Goal: Contribute content: Contribute content

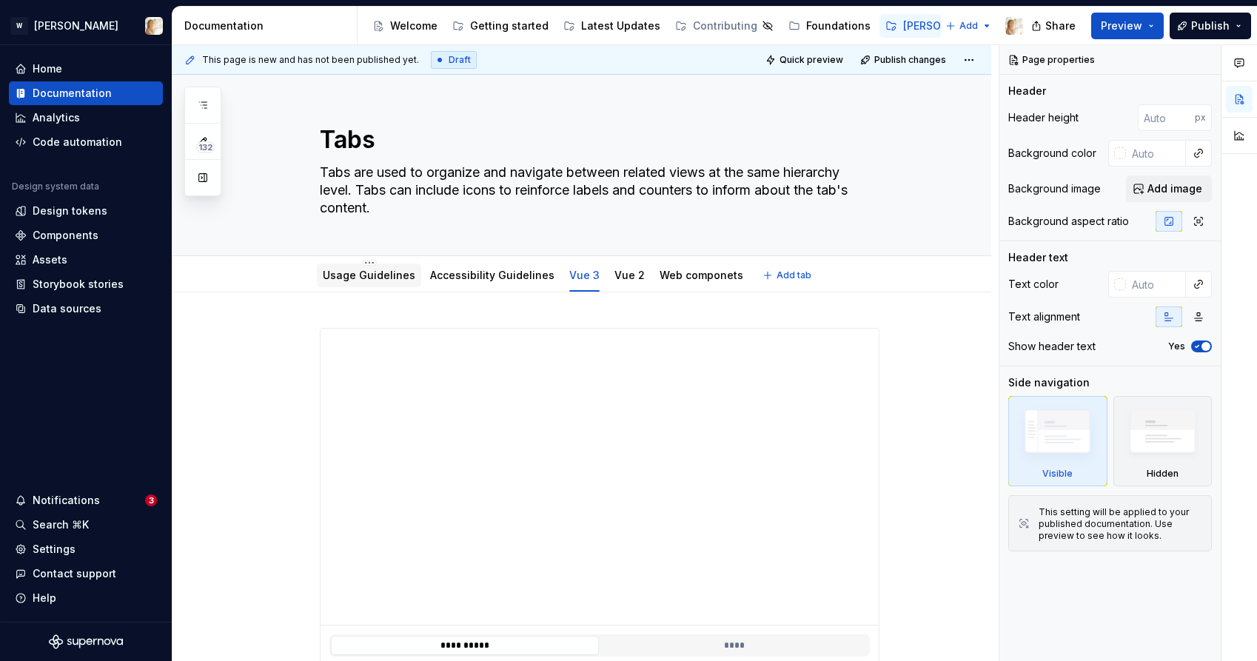
click at [372, 274] on link "Usage Guidelines" at bounding box center [369, 275] width 93 height 13
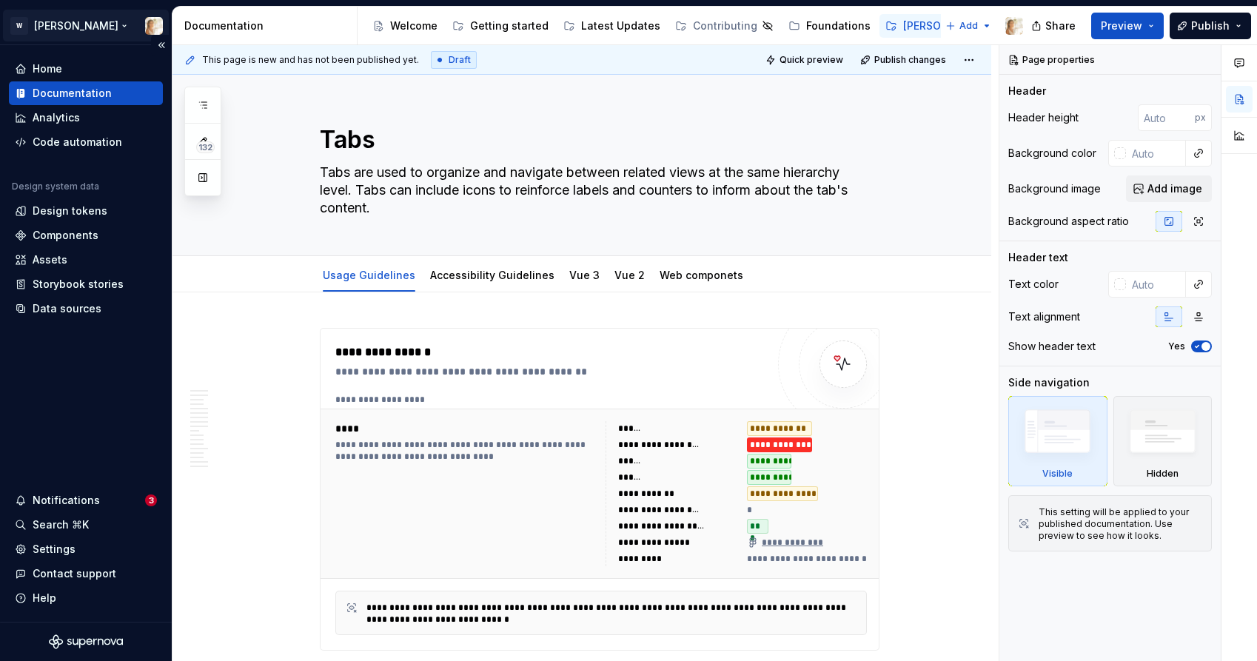
click at [19, 23] on html "W [PERSON_NAME] Home Documentation Analytics Code automation Design system data…" at bounding box center [628, 330] width 1257 height 661
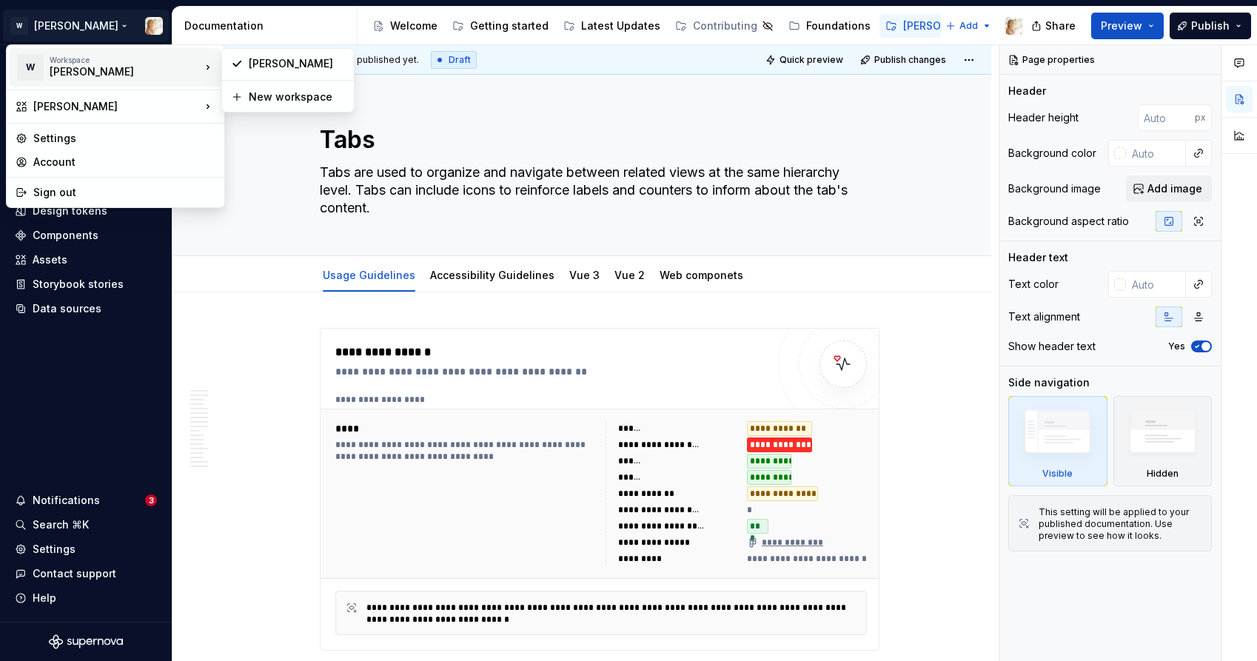
click at [104, 67] on div "[PERSON_NAME]" at bounding box center [113, 71] width 126 height 15
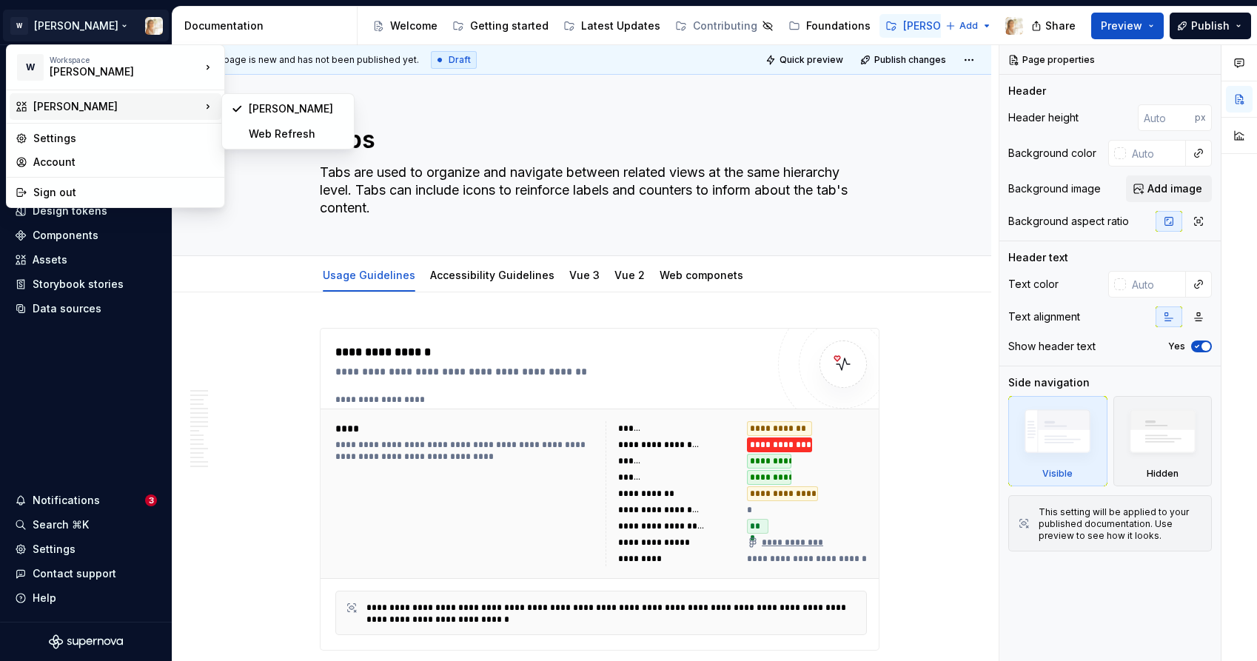
click at [163, 101] on div "[PERSON_NAME]" at bounding box center [116, 106] width 167 height 15
click at [130, 136] on div "Settings" at bounding box center [124, 138] width 182 height 15
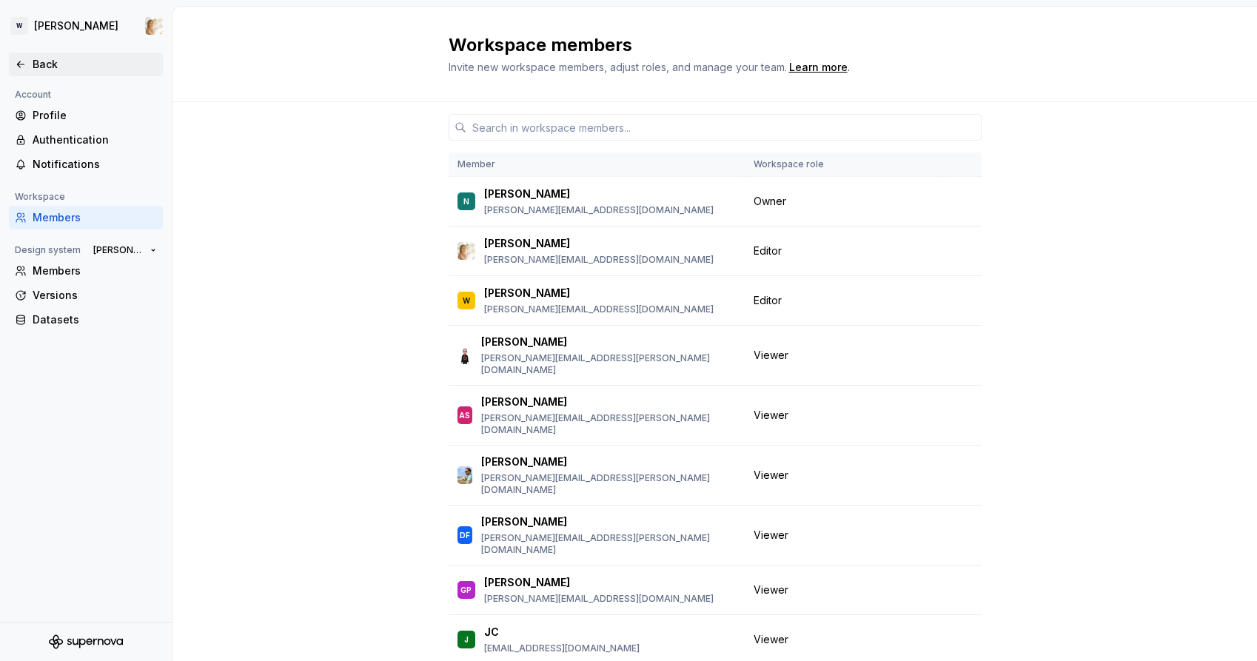
click at [39, 58] on div "Back" at bounding box center [95, 64] width 124 height 15
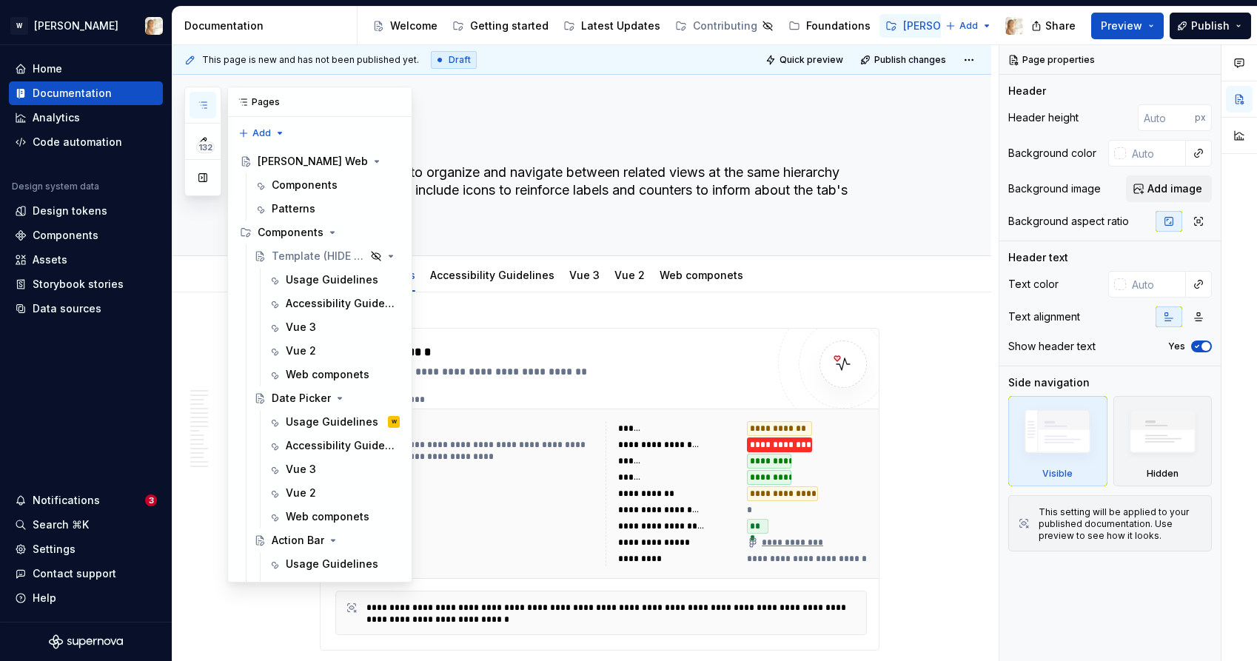
click at [201, 104] on icon "button" at bounding box center [203, 105] width 12 height 12
click at [367, 255] on button "Page tree" at bounding box center [368, 256] width 21 height 21
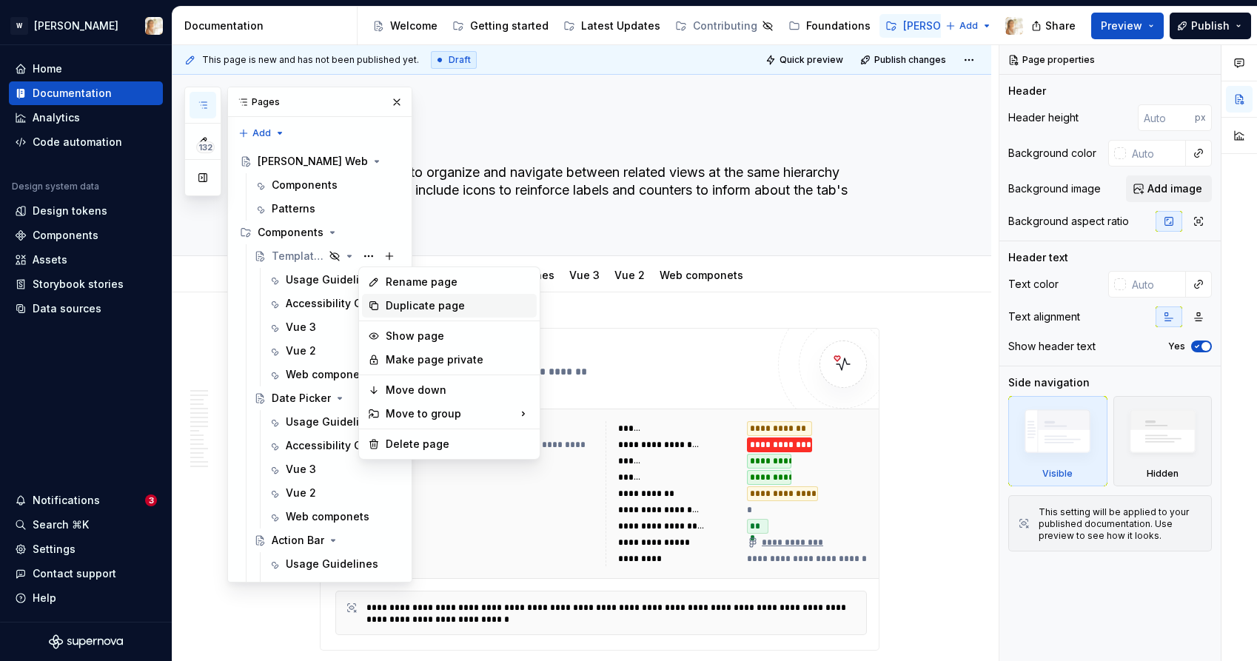
click at [400, 304] on div "Duplicate page" at bounding box center [458, 305] width 145 height 15
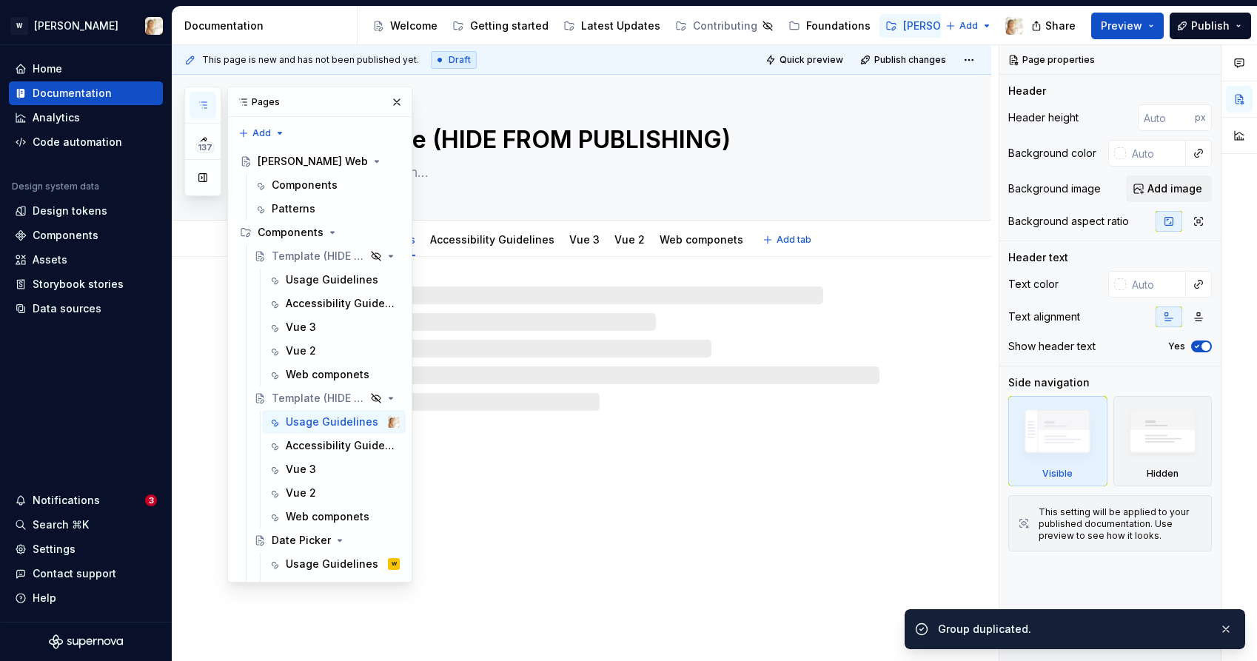
click at [558, 121] on div "Template (HIDE FROM PUBLISHING)" at bounding box center [600, 147] width 560 height 145
click at [552, 141] on textarea "Template (HIDE FROM PUBLISHING)" at bounding box center [597, 140] width 560 height 36
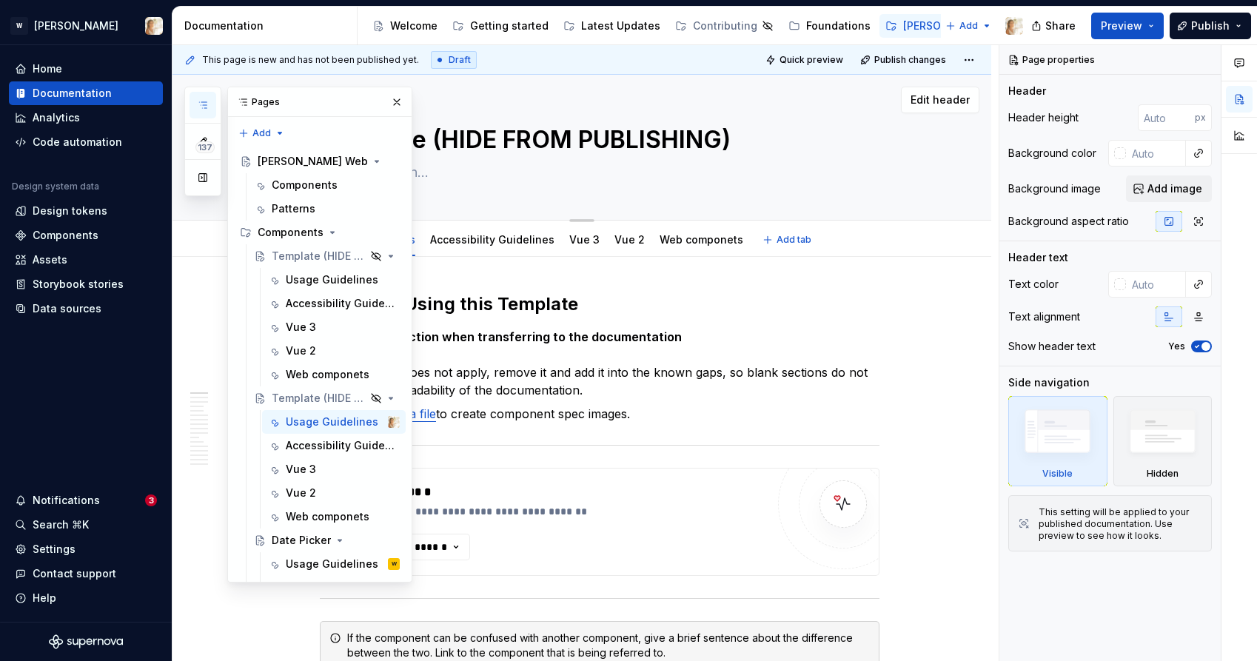
type textarea "*"
type textarea "S"
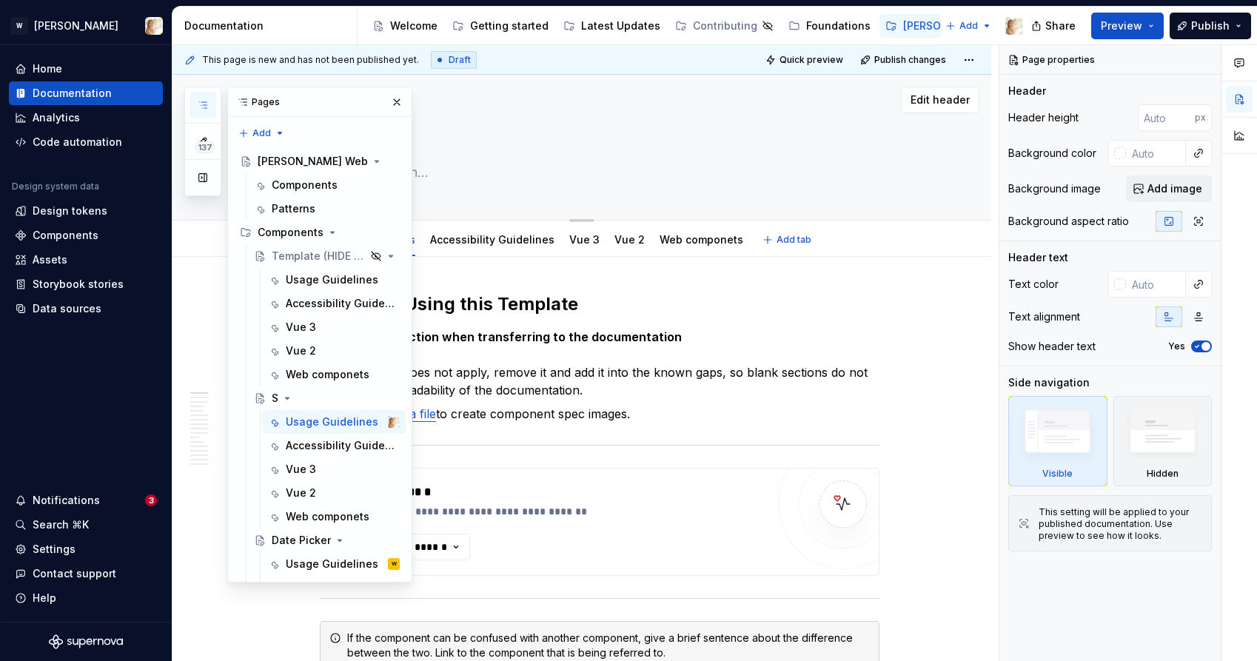
type textarea "*"
type textarea "Sk"
type textarea "*"
type textarea "Ske"
type textarea "*"
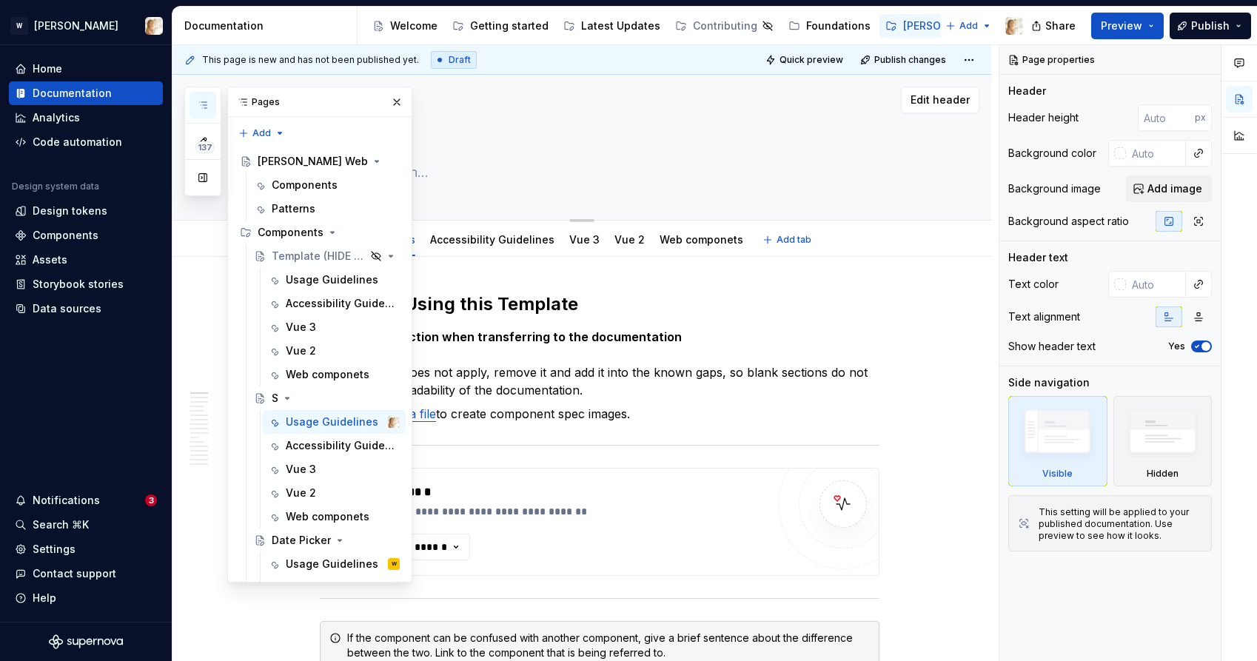
type textarea "Skel"
type textarea "*"
type textarea "Skele"
type textarea "*"
type textarea "Skeleto"
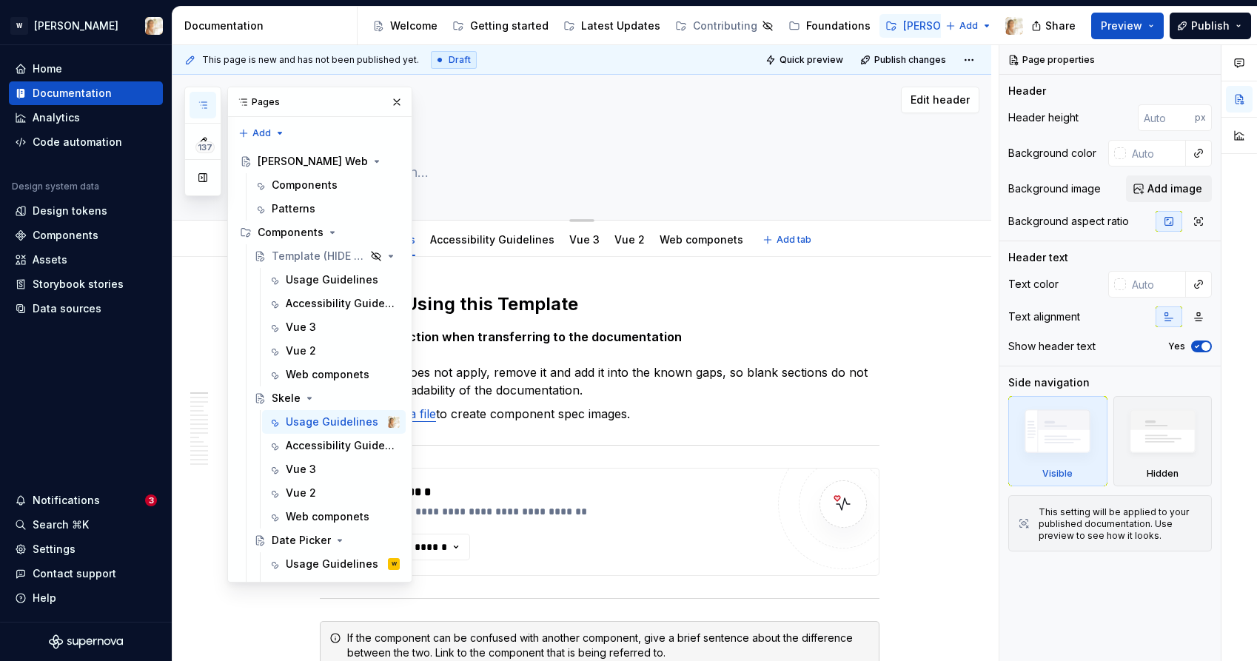
type textarea "*"
type textarea "Skeleton"
type textarea "*"
type textarea "Skeleton"
click at [469, 175] on textarea at bounding box center [597, 173] width 560 height 24
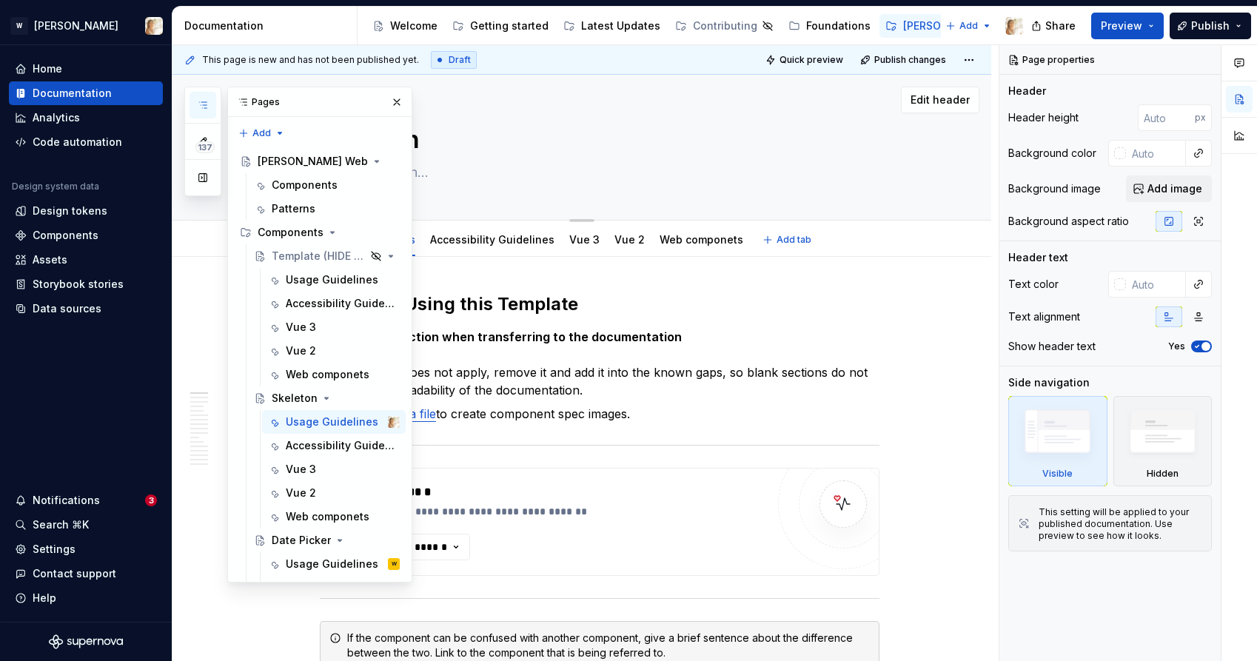
click at [443, 173] on textarea at bounding box center [597, 173] width 560 height 24
click at [389, 101] on button "button" at bounding box center [397, 102] width 21 height 21
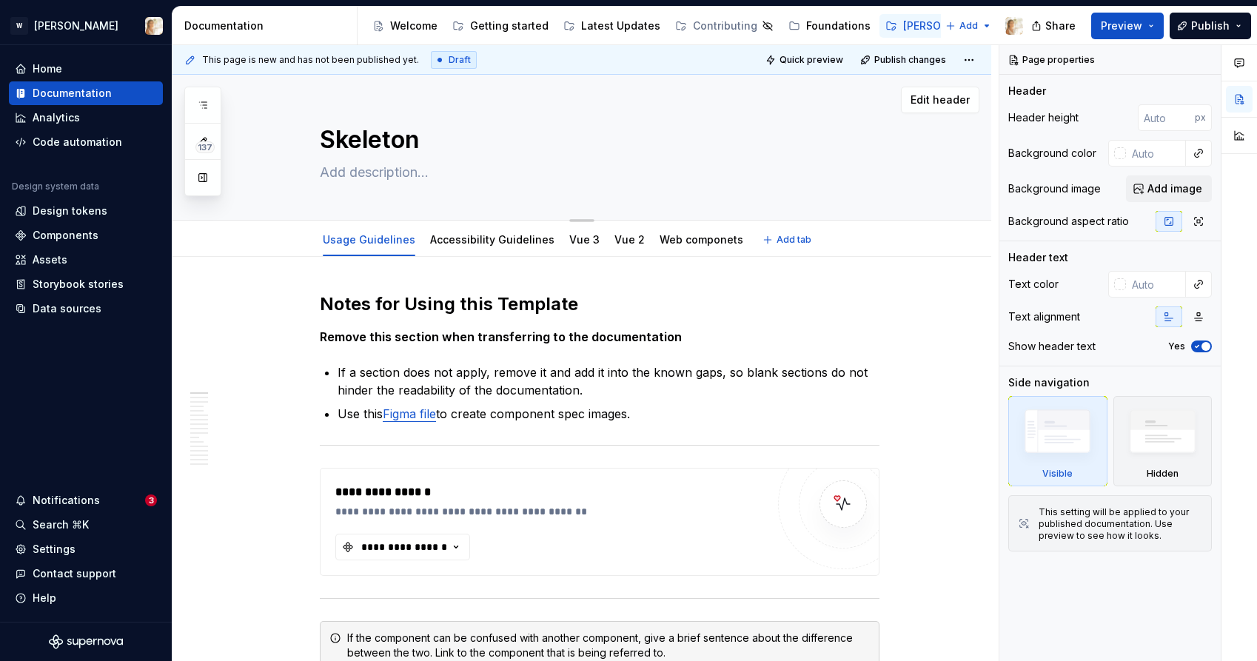
click at [397, 175] on textarea at bounding box center [597, 173] width 560 height 24
paste textarea "Skeleton is a low-fidelity visual placeholder that represents the loading of an…"
type textarea "*"
type textarea "Skeleton is a low-fidelity visual placeholder that represents the loading of an…"
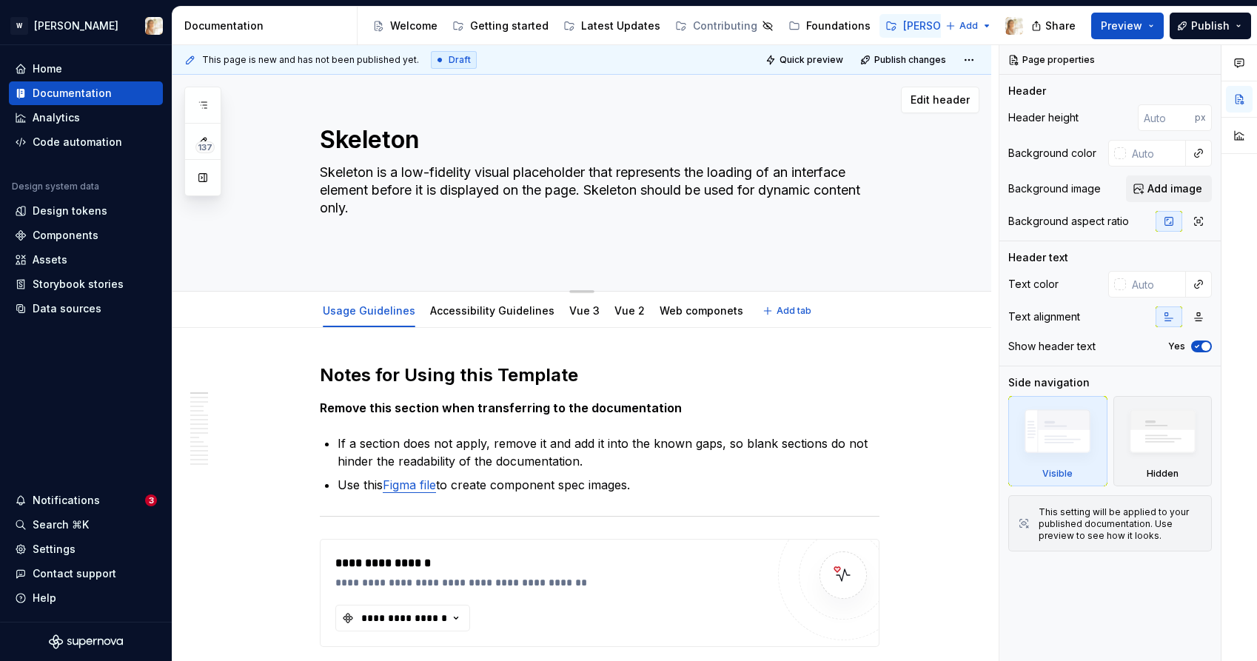
type textarea "*"
type textarea "Skeleton is a low-fidelity visual placeholder that represents the loading of an…"
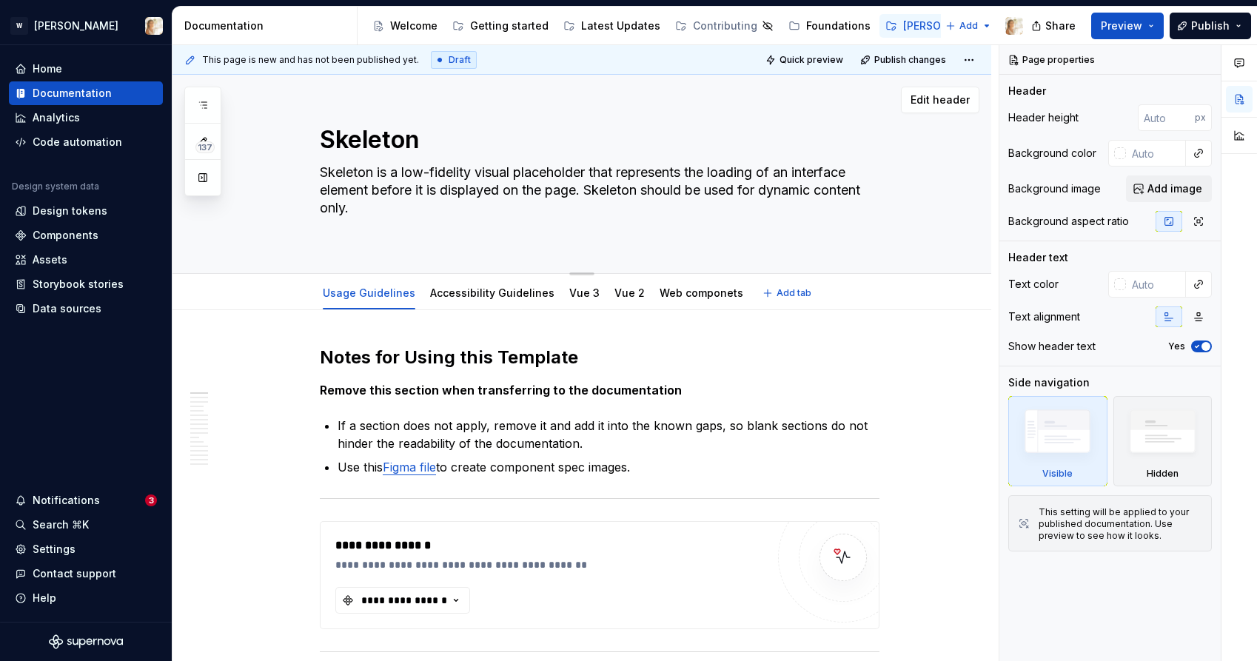
type textarea "*"
type textarea "Skeleton is a low-fidelity visual placeholder that represents the loading of an…"
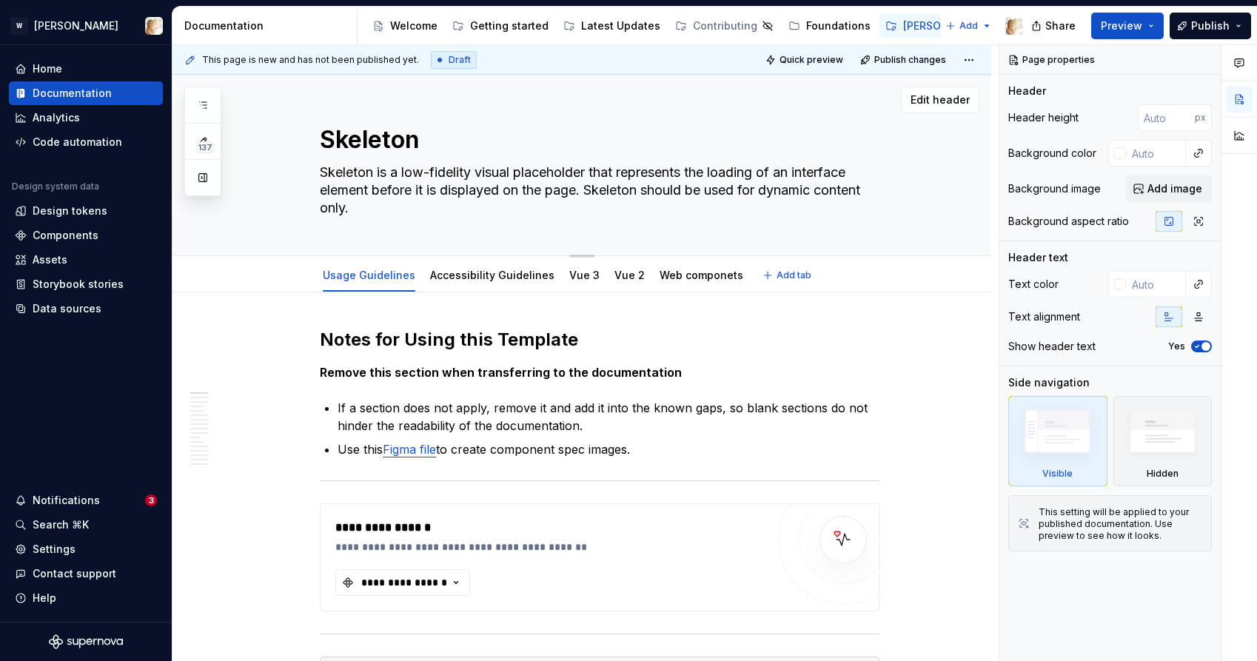
drag, startPoint x: 401, startPoint y: 171, endPoint x: 321, endPoint y: 170, distance: 80.7
click at [321, 170] on textarea "Skeleton is a low-fidelity visual placeholder that represents the loading of an…" at bounding box center [597, 190] width 560 height 59
type textarea "*"
type textarea "A low-fidelity visual placeholder that represents the loading of an interface e…"
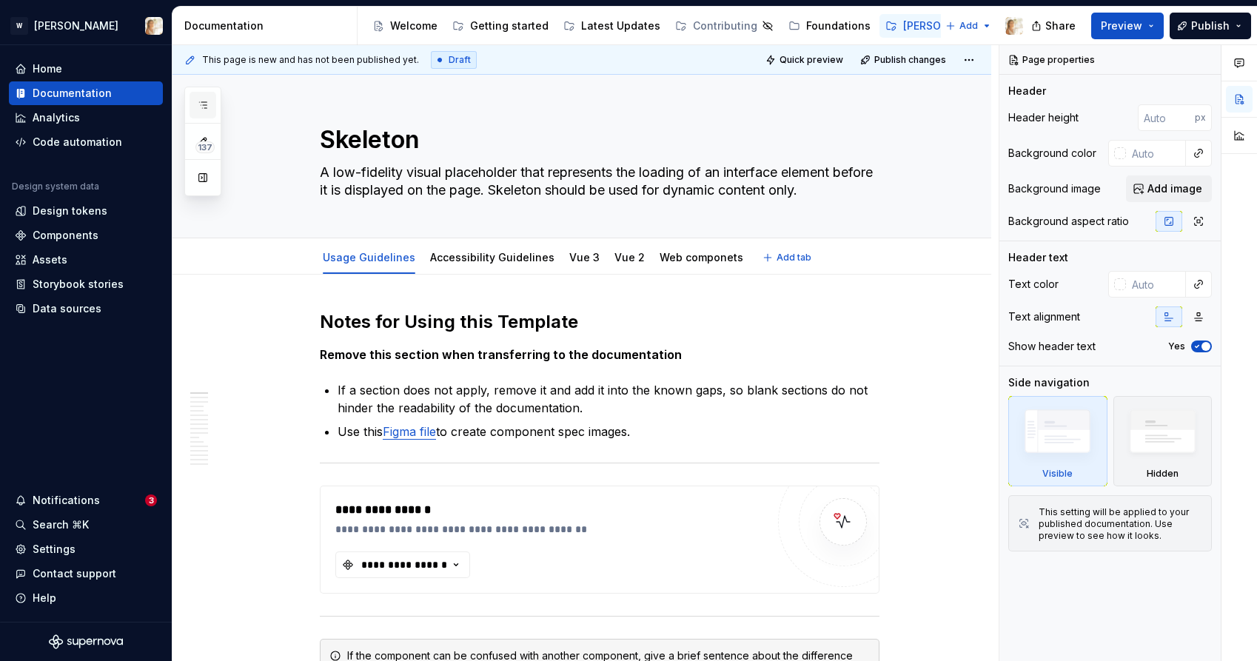
type textarea "*"
type textarea "A low-fidelity visual placeholder that represents the loading of an interface e…"
click at [201, 104] on icon "button" at bounding box center [203, 105] width 12 height 12
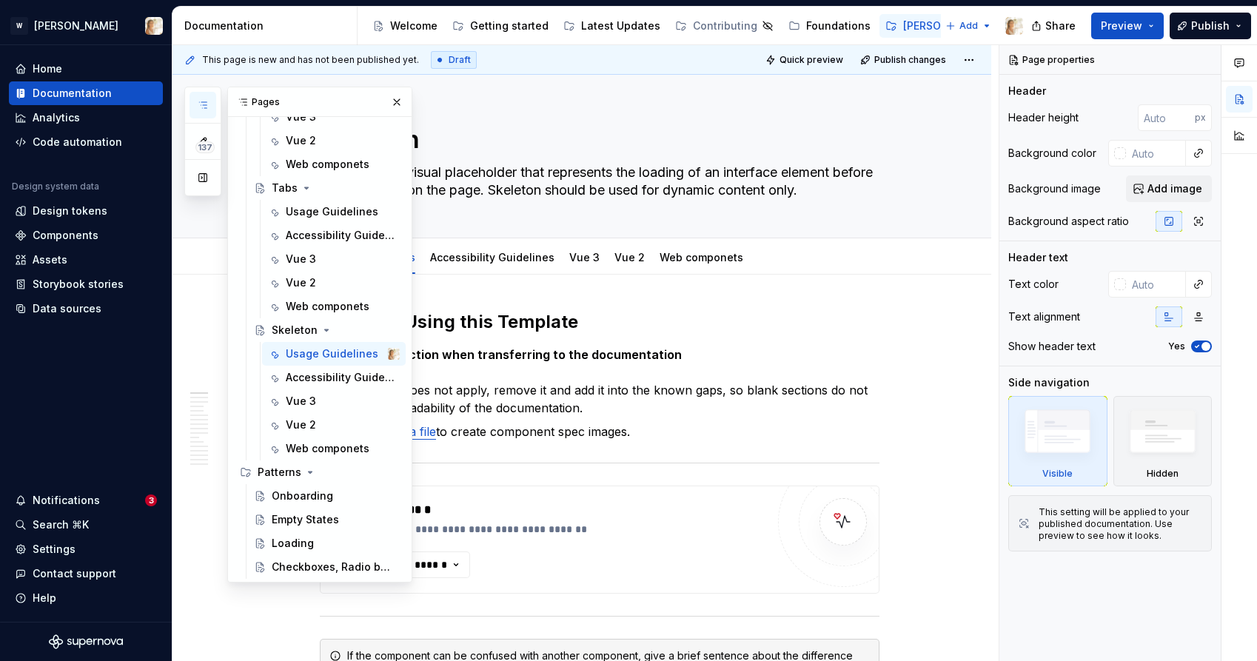
scroll to position [2509, 0]
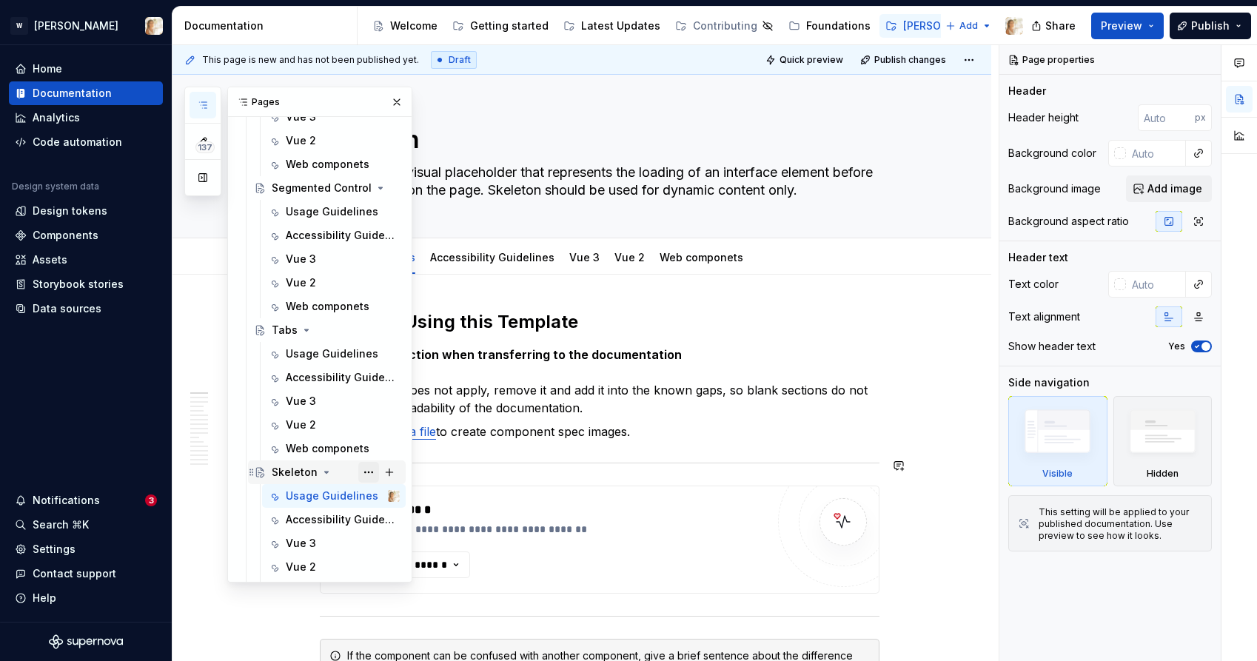
click at [367, 469] on button "Page tree" at bounding box center [368, 472] width 21 height 21
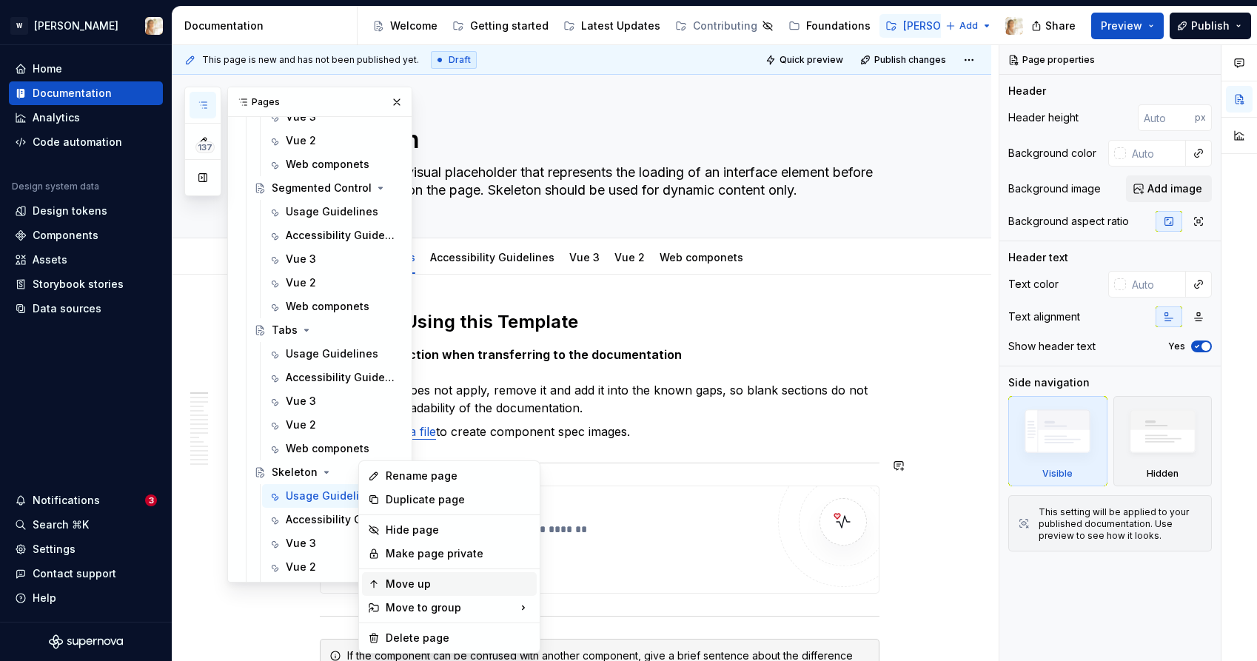
click at [402, 581] on div "Move up" at bounding box center [458, 584] width 145 height 15
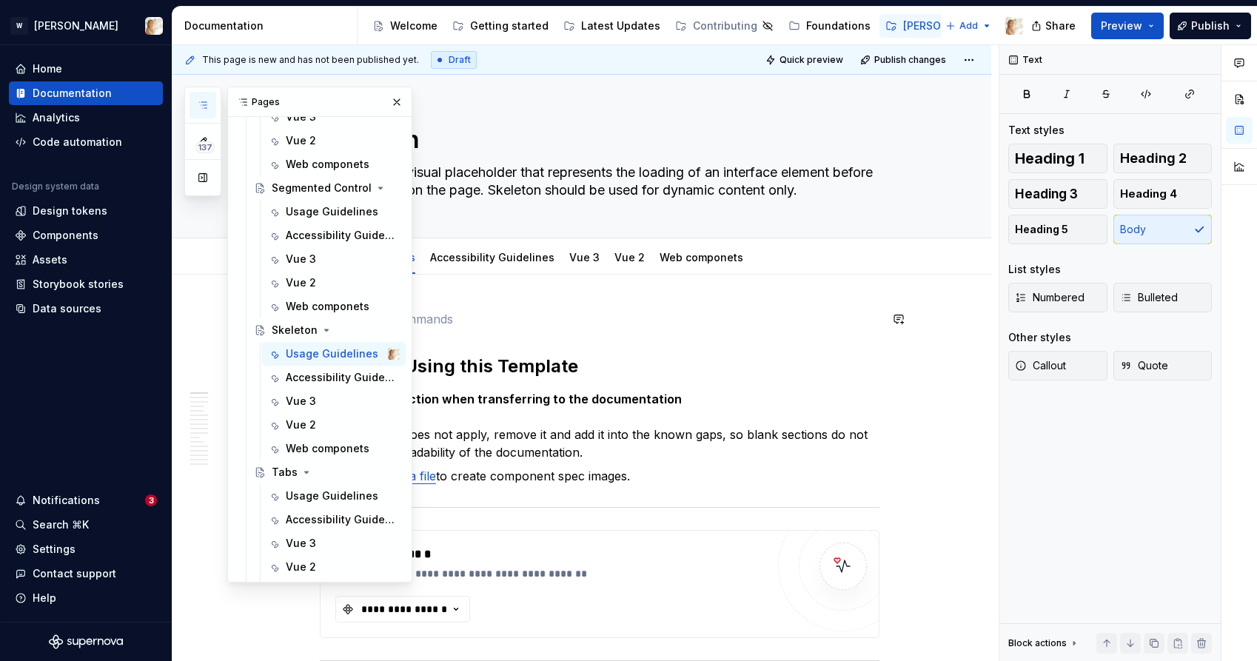
click at [675, 319] on p at bounding box center [600, 319] width 560 height 18
click at [398, 98] on button "button" at bounding box center [397, 102] width 21 height 21
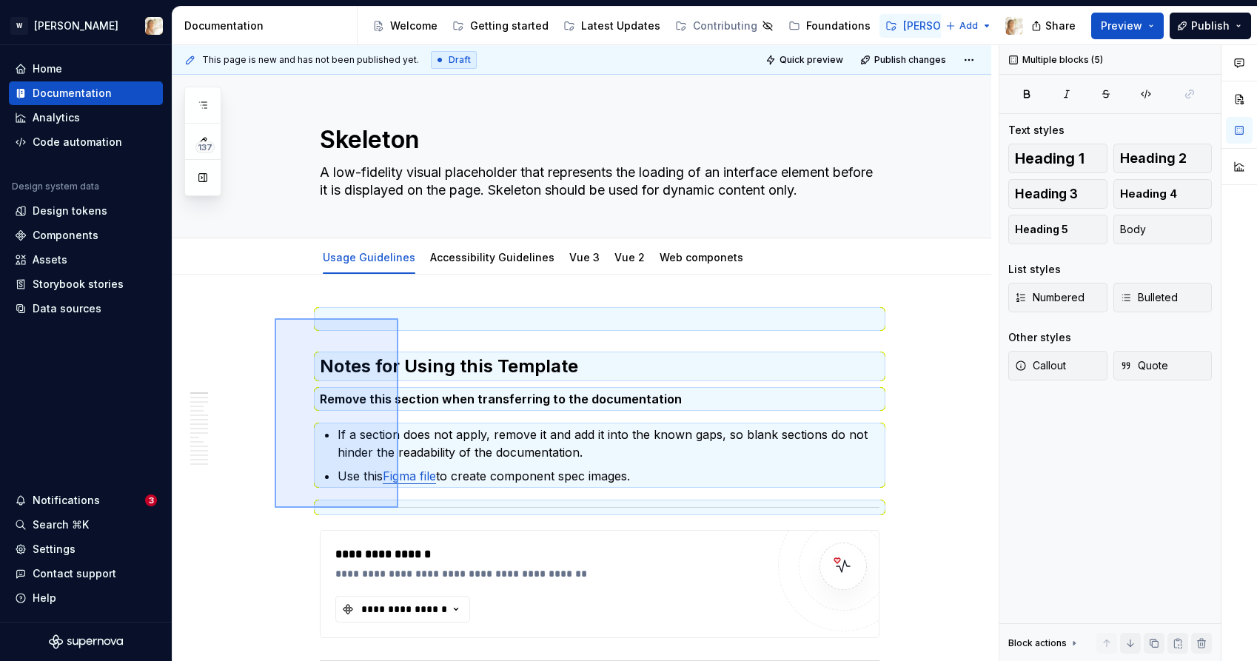
drag, startPoint x: 275, startPoint y: 318, endPoint x: 398, endPoint y: 508, distance: 226.3
click at [398, 508] on div "**********" at bounding box center [586, 353] width 826 height 617
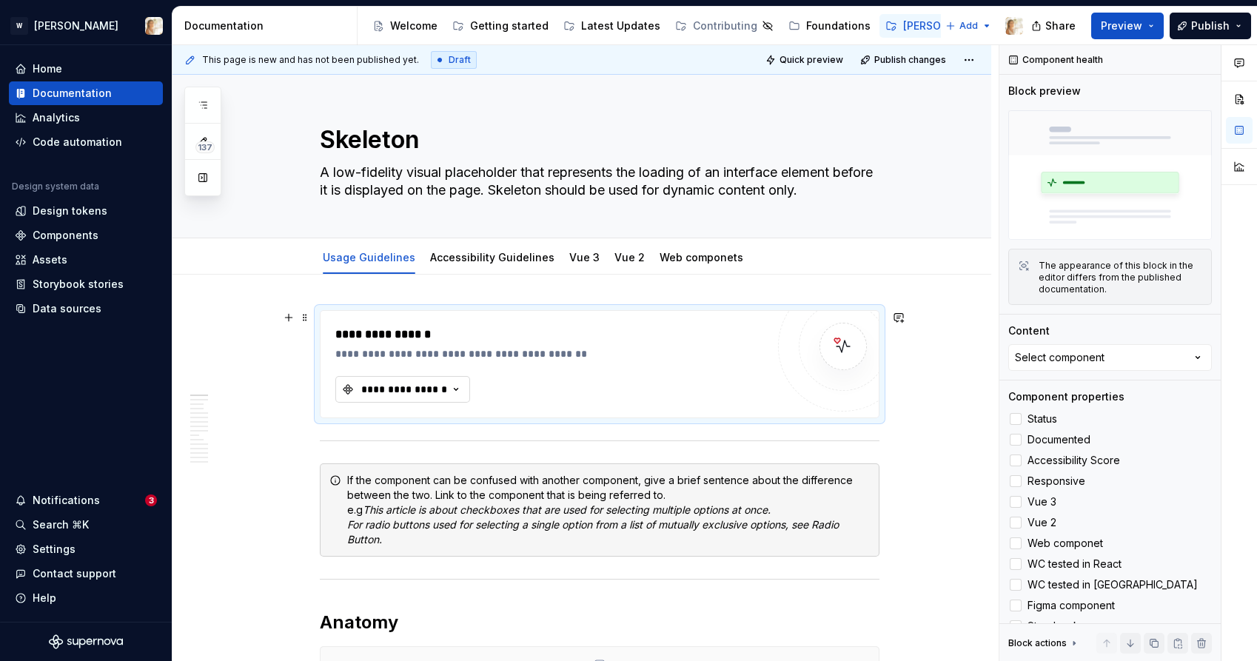
click at [394, 392] on div "**********" at bounding box center [404, 389] width 89 height 15
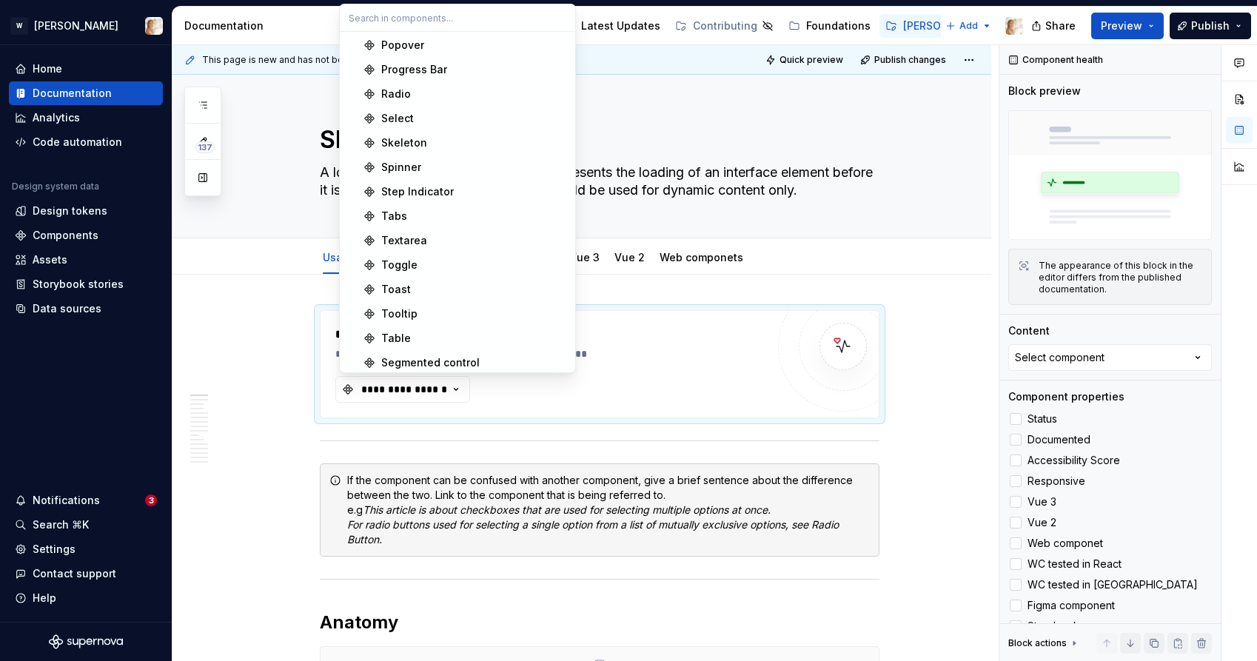
scroll to position [666, 0]
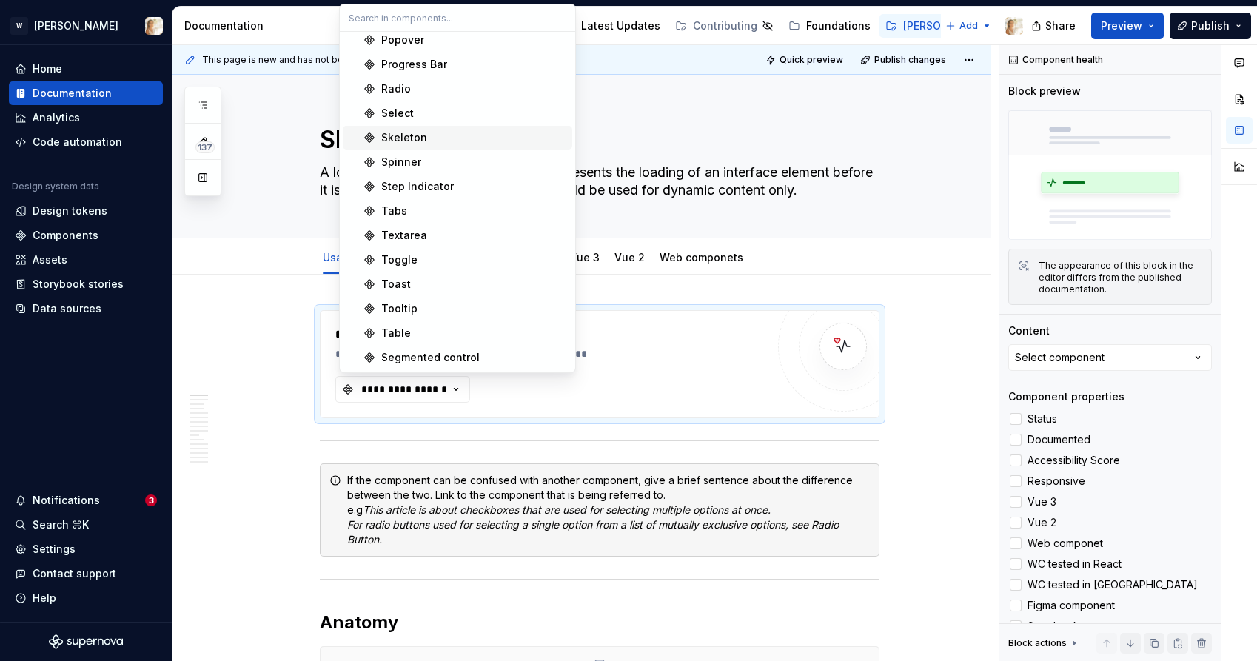
click at [396, 136] on div "Skeleton" at bounding box center [404, 137] width 46 height 15
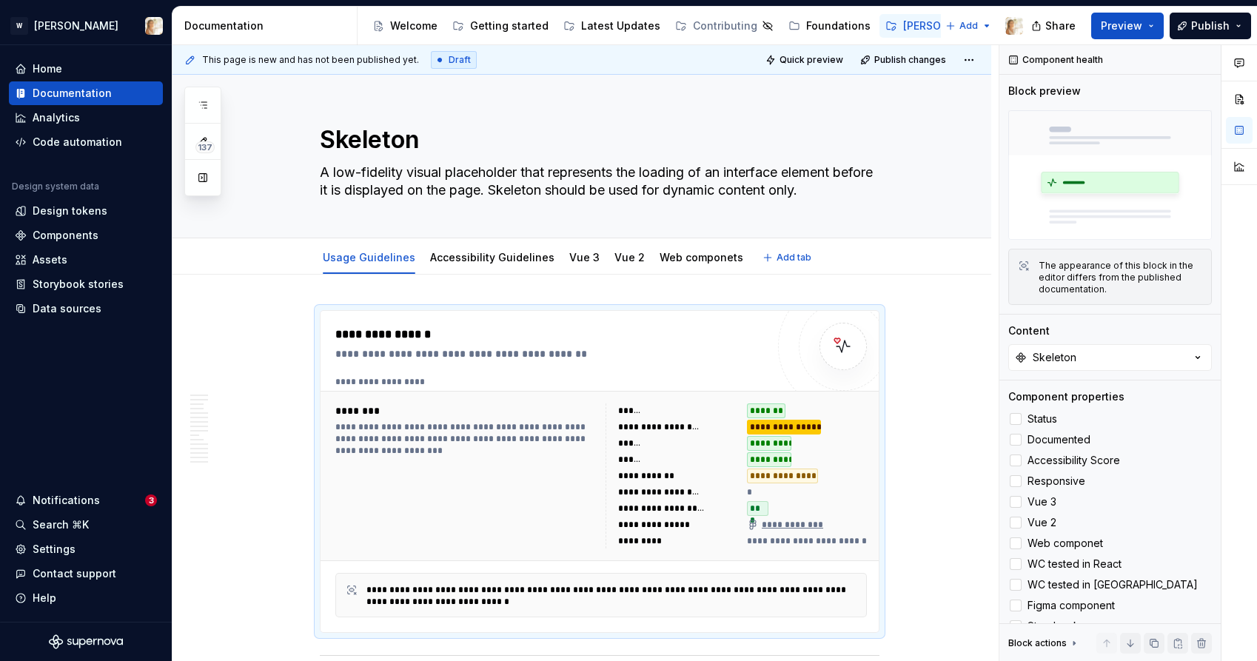
type textarea "*"
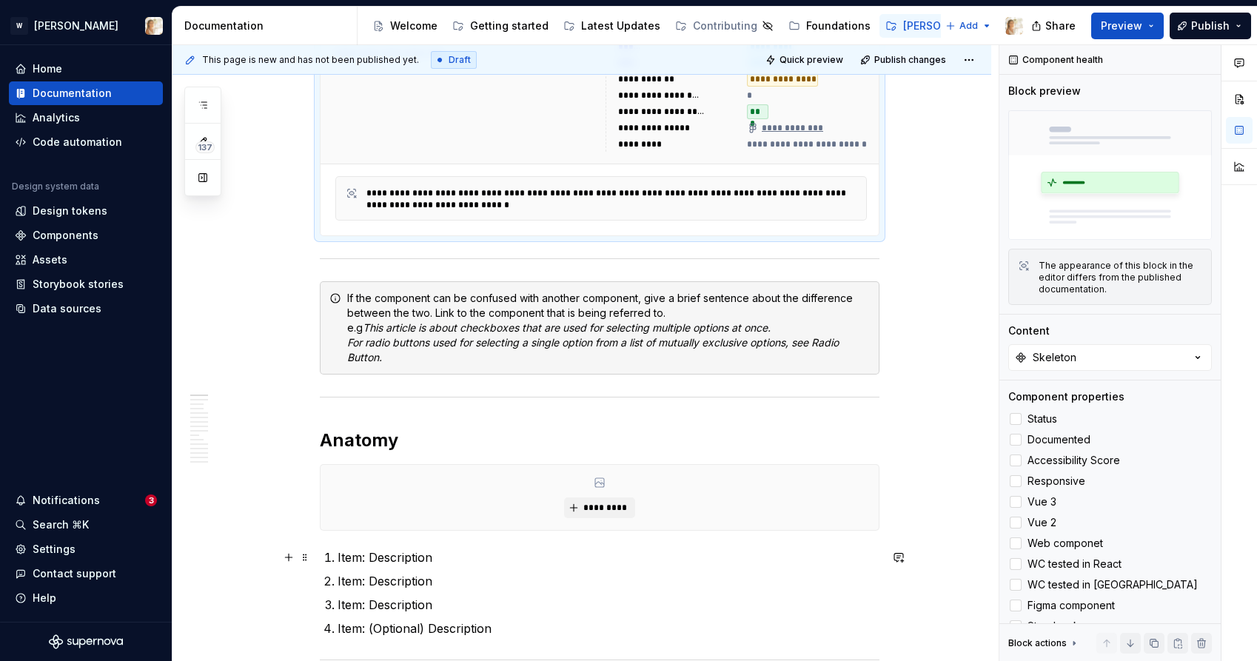
scroll to position [410, 0]
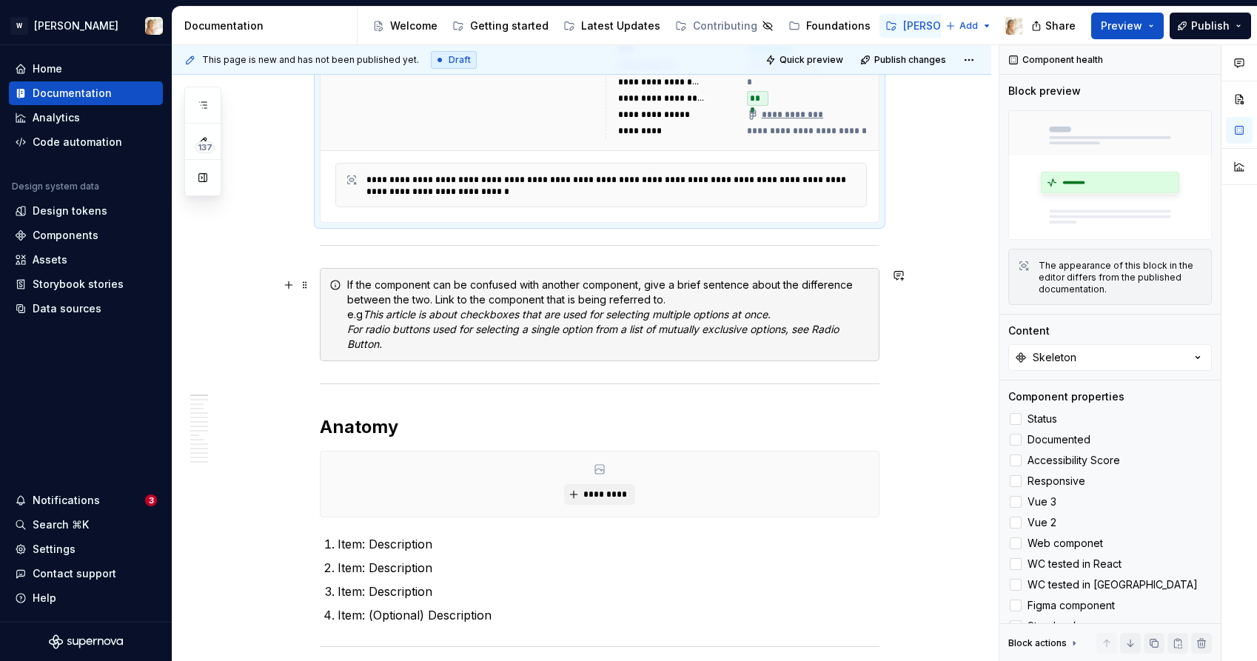
click at [347, 285] on div "If the component can be confused with another component, give a brief sentence …" at bounding box center [600, 314] width 560 height 93
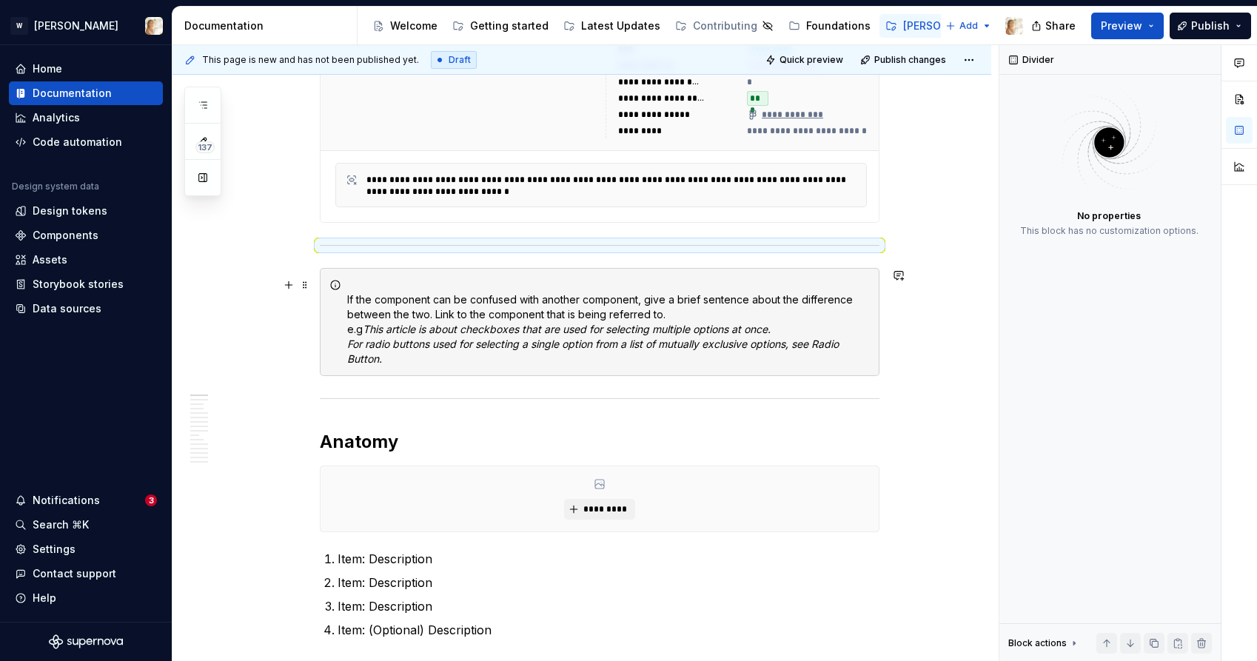
click at [365, 285] on div "If the component can be confused with another component, give a brief sentence …" at bounding box center [608, 322] width 523 height 89
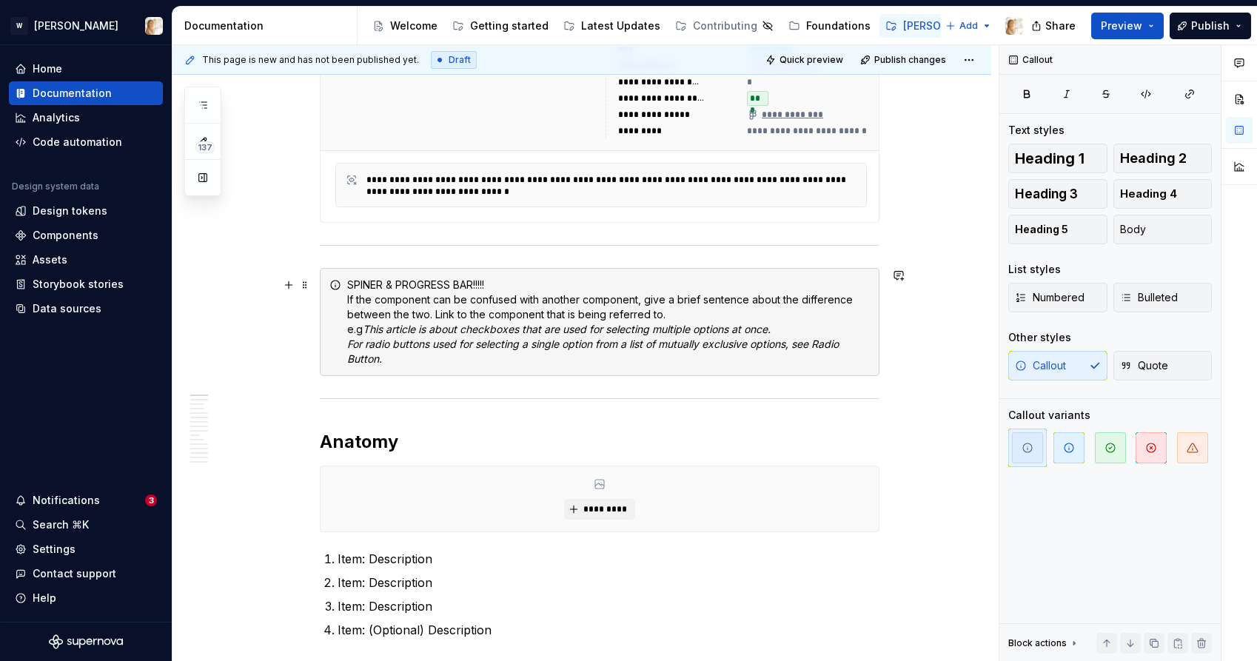
click at [357, 284] on div "SPINER & PROGRESS BAR!!!!! If the component can be confused with another compon…" at bounding box center [608, 322] width 523 height 89
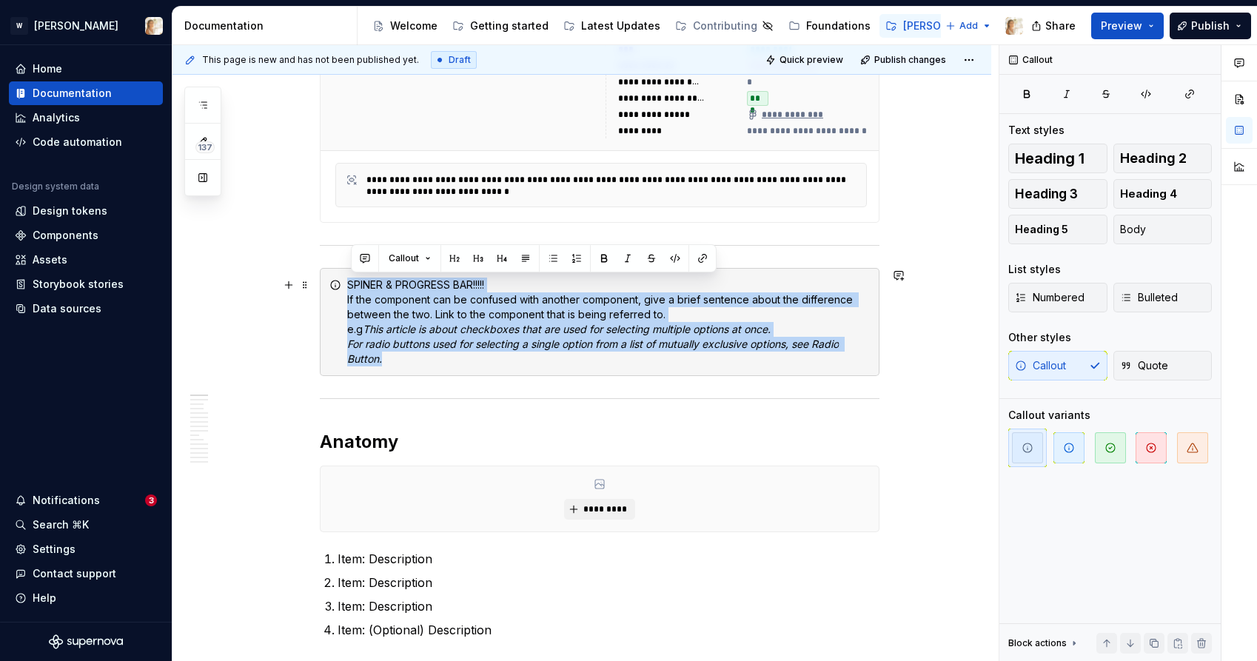
click at [357, 284] on div "SPINER & PROGRESS BAR!!!!! If the component can be confused with another compon…" at bounding box center [608, 322] width 523 height 89
click at [496, 282] on div "SPINER & PROGRESS BAR!!!!! If the component can be confused with another compon…" at bounding box center [608, 322] width 523 height 89
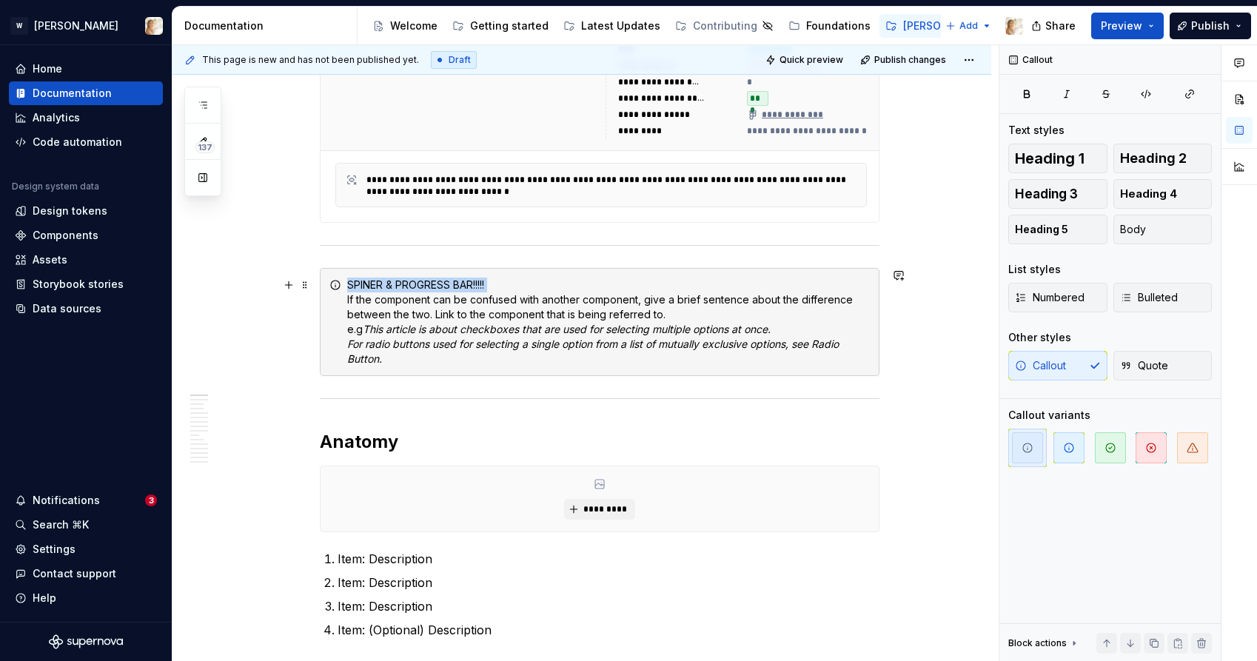
click at [496, 282] on div "SPINER & PROGRESS BAR!!!!! If the component can be confused with another compon…" at bounding box center [608, 322] width 523 height 89
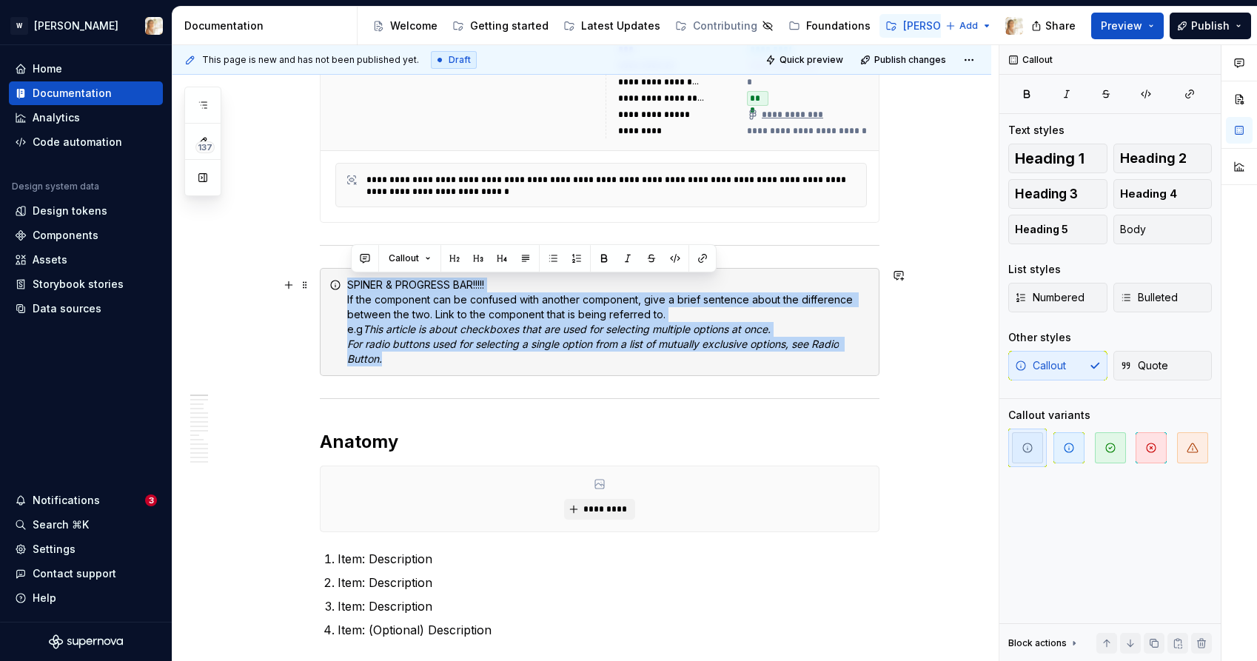
click at [496, 282] on div "SPINER & PROGRESS BAR!!!!! If the component can be confused with another compon…" at bounding box center [608, 322] width 523 height 89
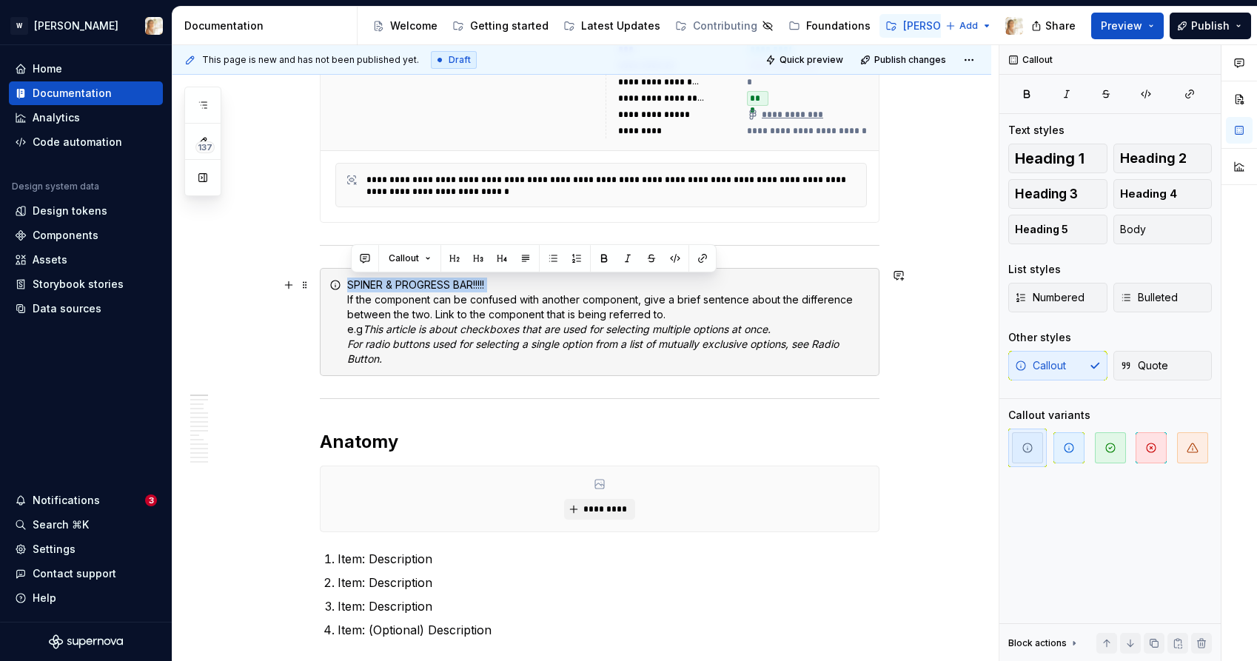
drag, startPoint x: 496, startPoint y: 282, endPoint x: 352, endPoint y: 283, distance: 144.4
click at [352, 283] on div "SPINER & PROGRESS BAR!!!!! If the component can be confused with another compon…" at bounding box center [608, 322] width 523 height 89
click at [605, 252] on button "button" at bounding box center [604, 258] width 21 height 21
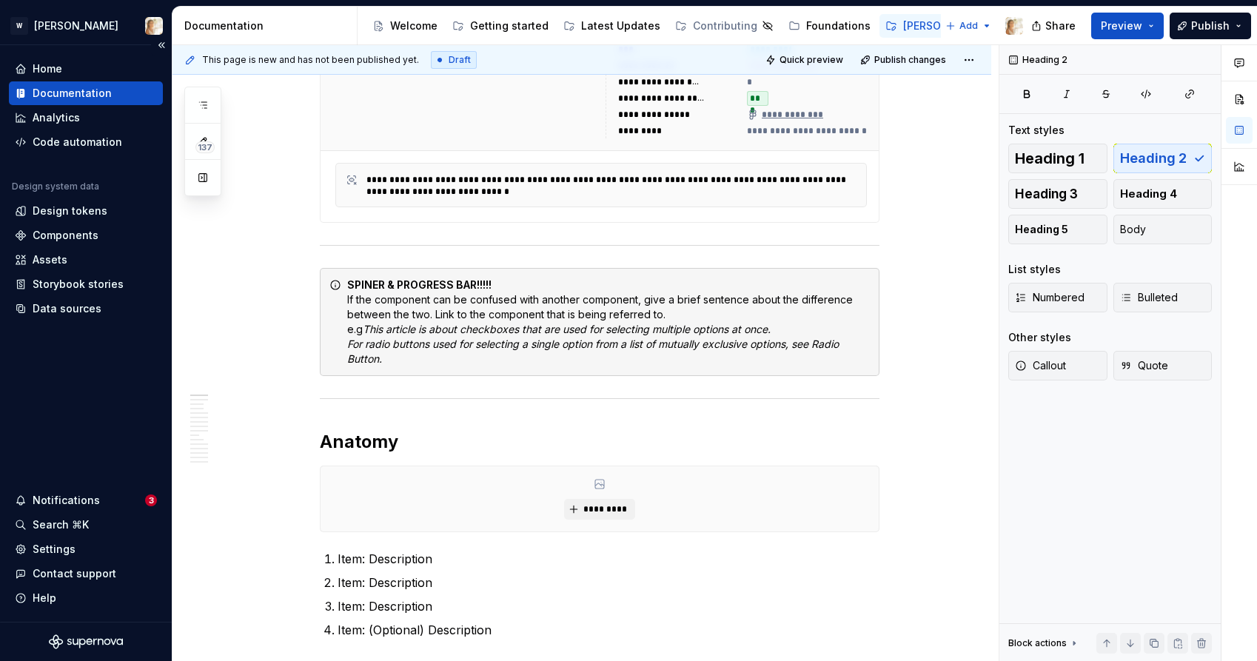
type textarea "*"
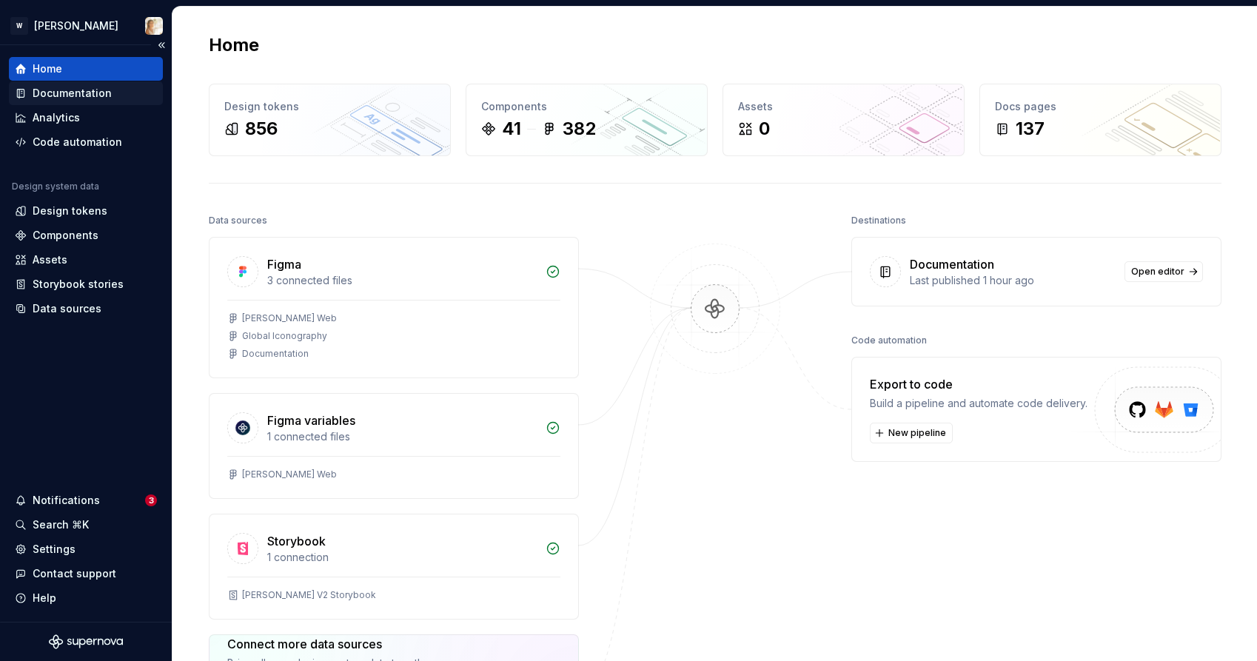
click at [80, 93] on div "Documentation" at bounding box center [72, 93] width 79 height 15
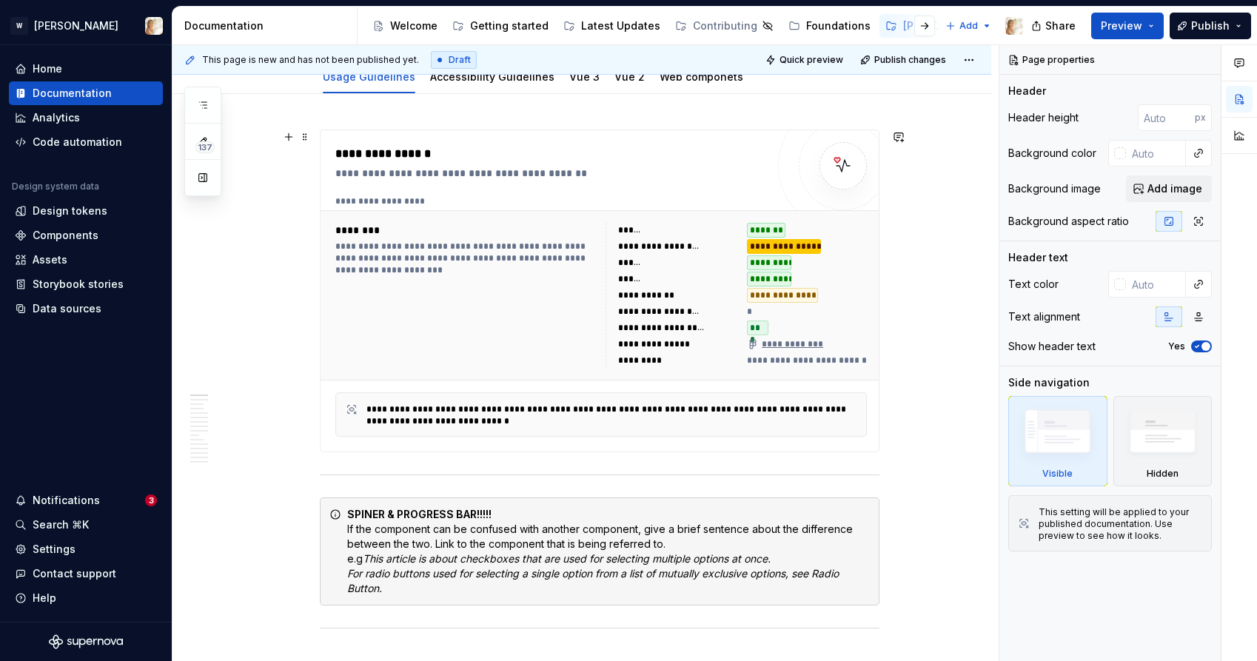
scroll to position [370, 0]
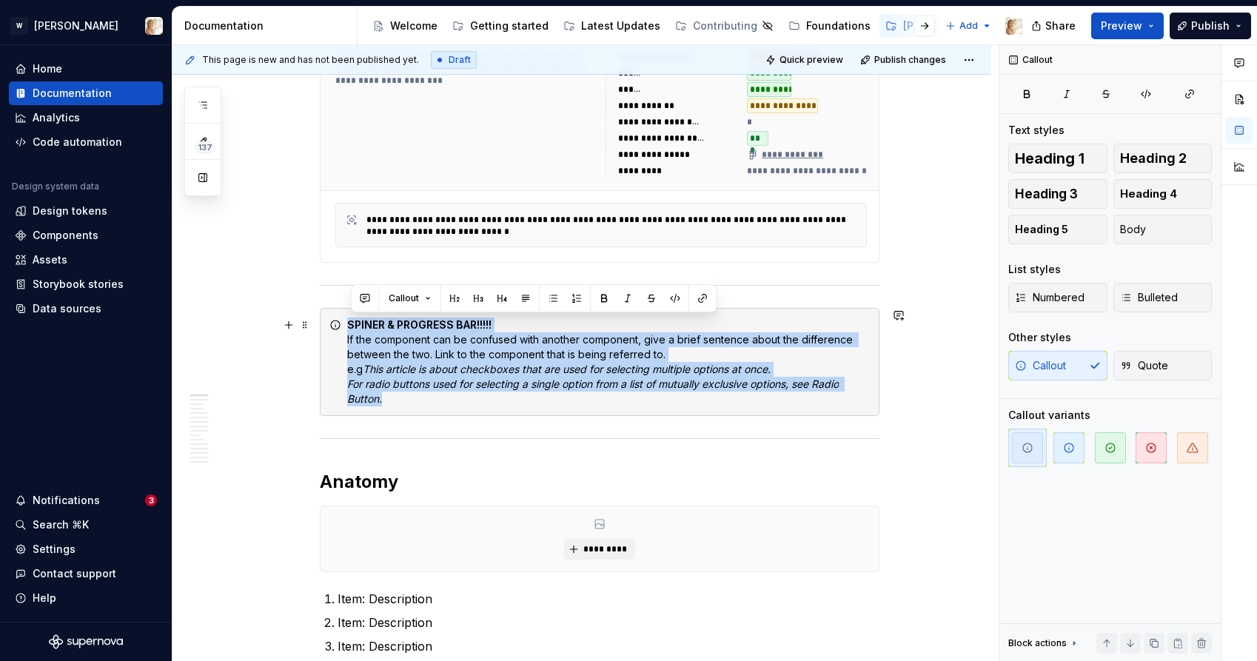
drag, startPoint x: 385, startPoint y: 401, endPoint x: 352, endPoint y: 329, distance: 79.8
click at [352, 329] on div "SPINER & PROGRESS BAR!!!!! If the component can be confused with another compon…" at bounding box center [608, 362] width 523 height 89
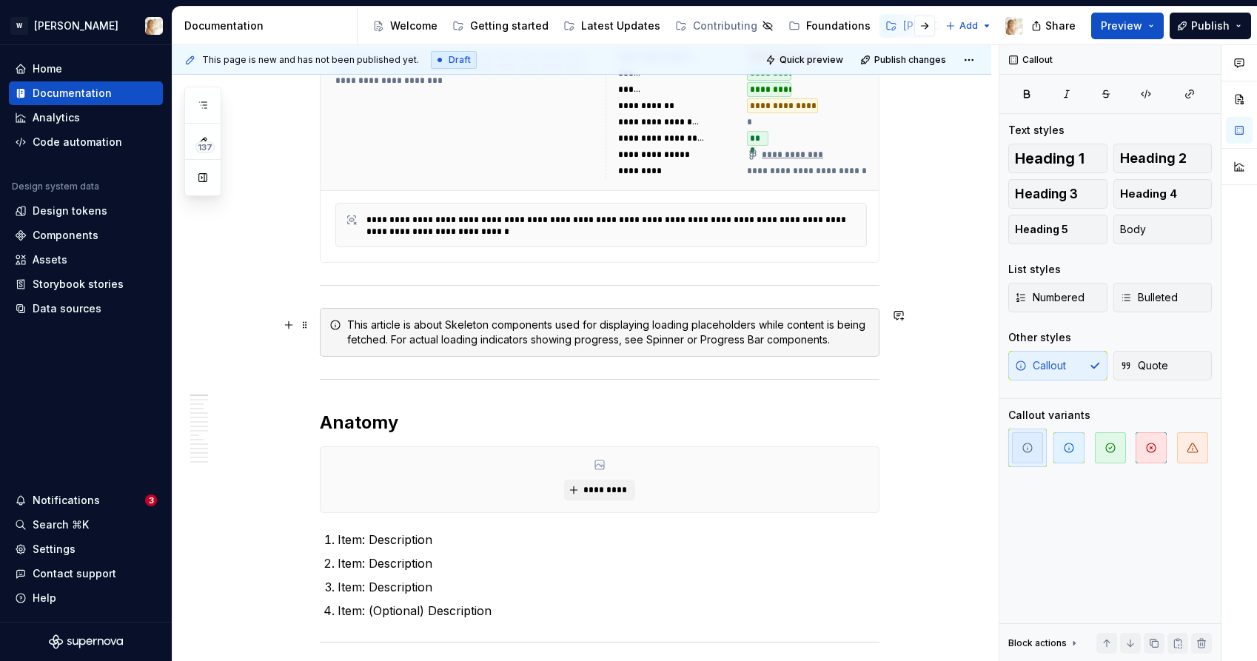
click at [914, 354] on div "**********" at bounding box center [586, 353] width 826 height 617
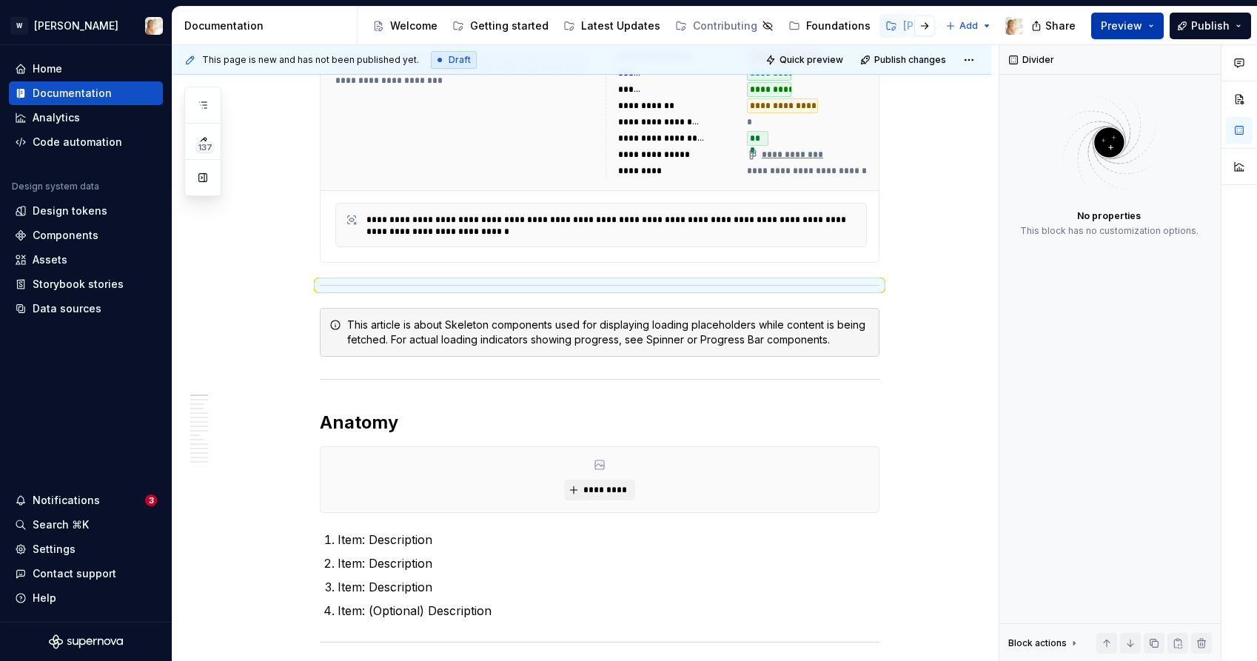
click at [1125, 25] on span "Preview" at bounding box center [1121, 26] width 41 height 15
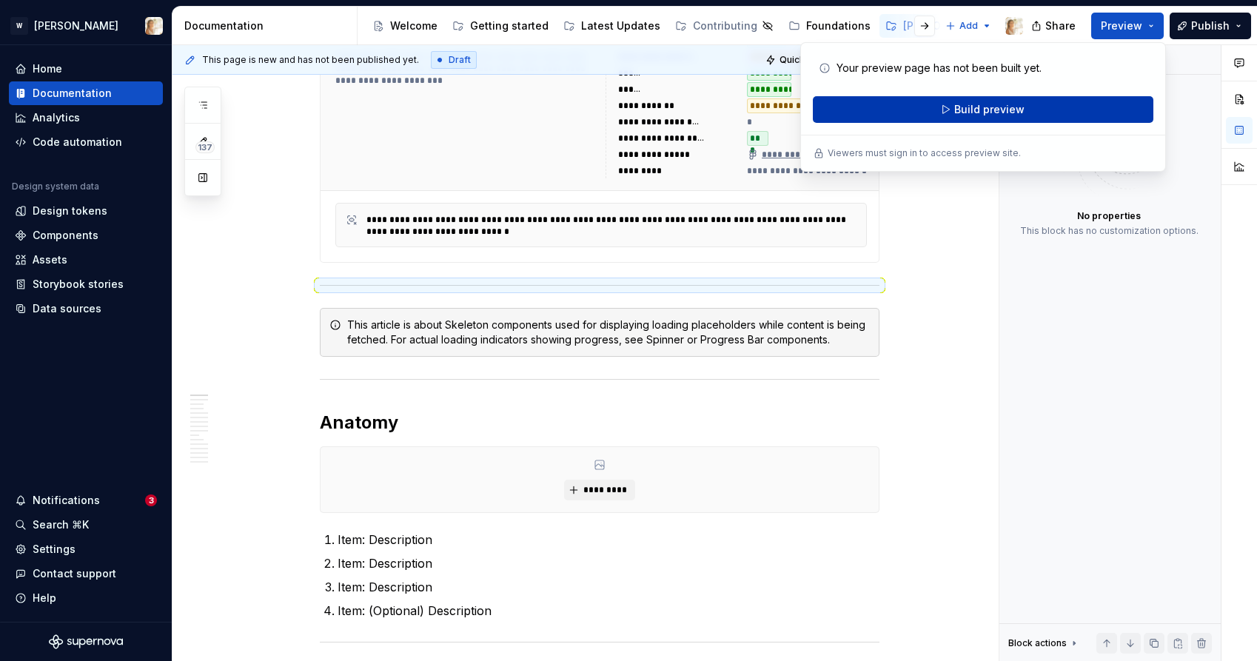
click at [1006, 104] on span "Build preview" at bounding box center [989, 109] width 70 height 15
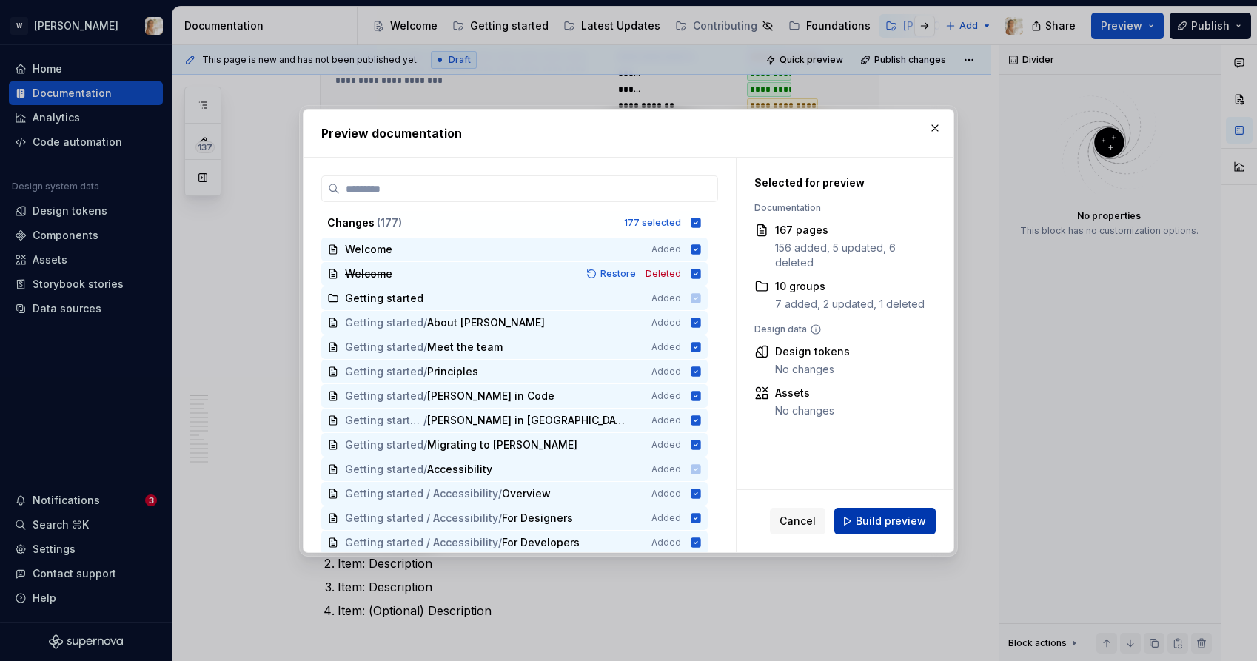
click at [863, 512] on button "Build preview" at bounding box center [885, 521] width 101 height 27
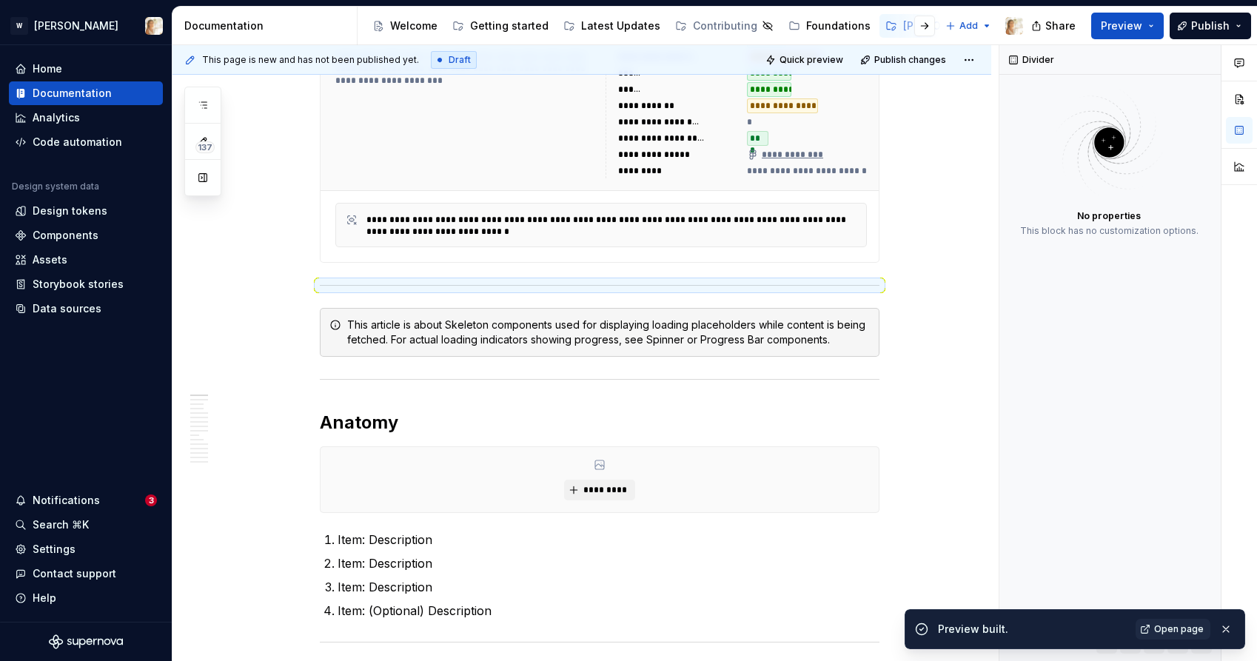
type textarea "*"
